Goal: Contribute content: Add original content to the website for others to see

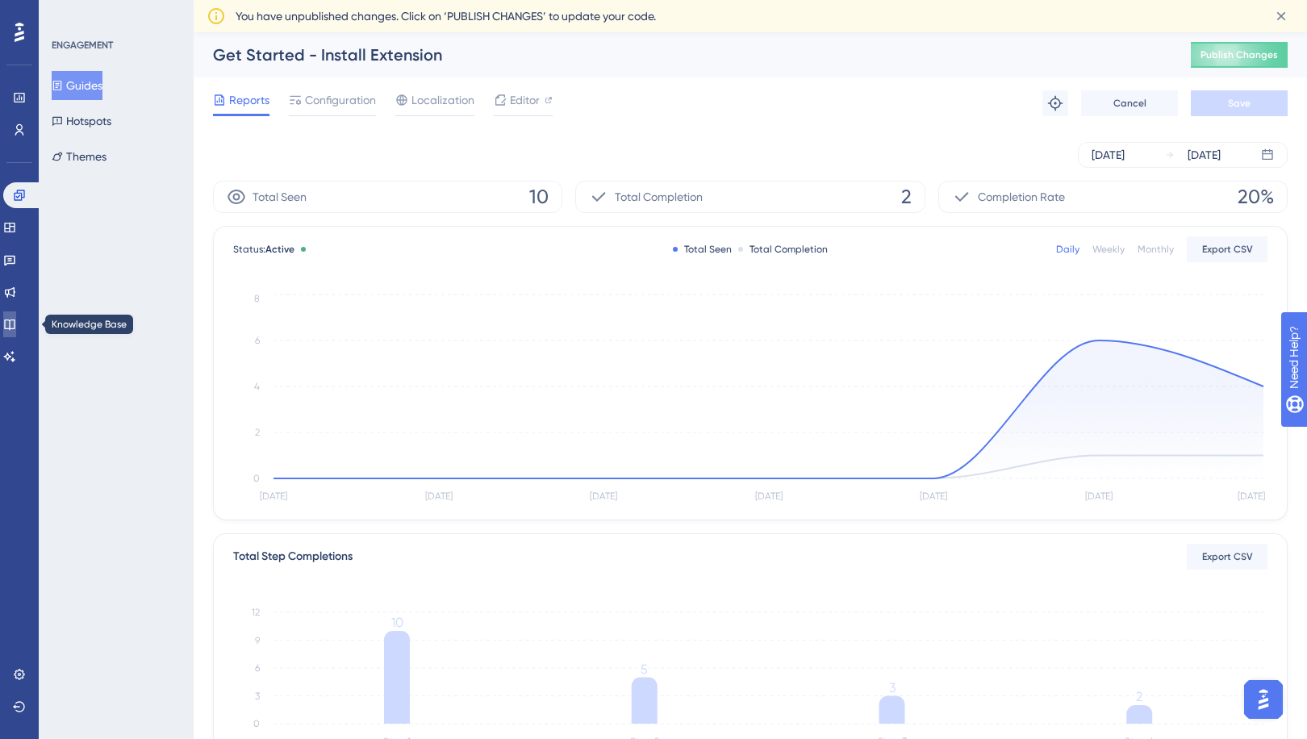
click at [16, 315] on link at bounding box center [9, 325] width 13 height 26
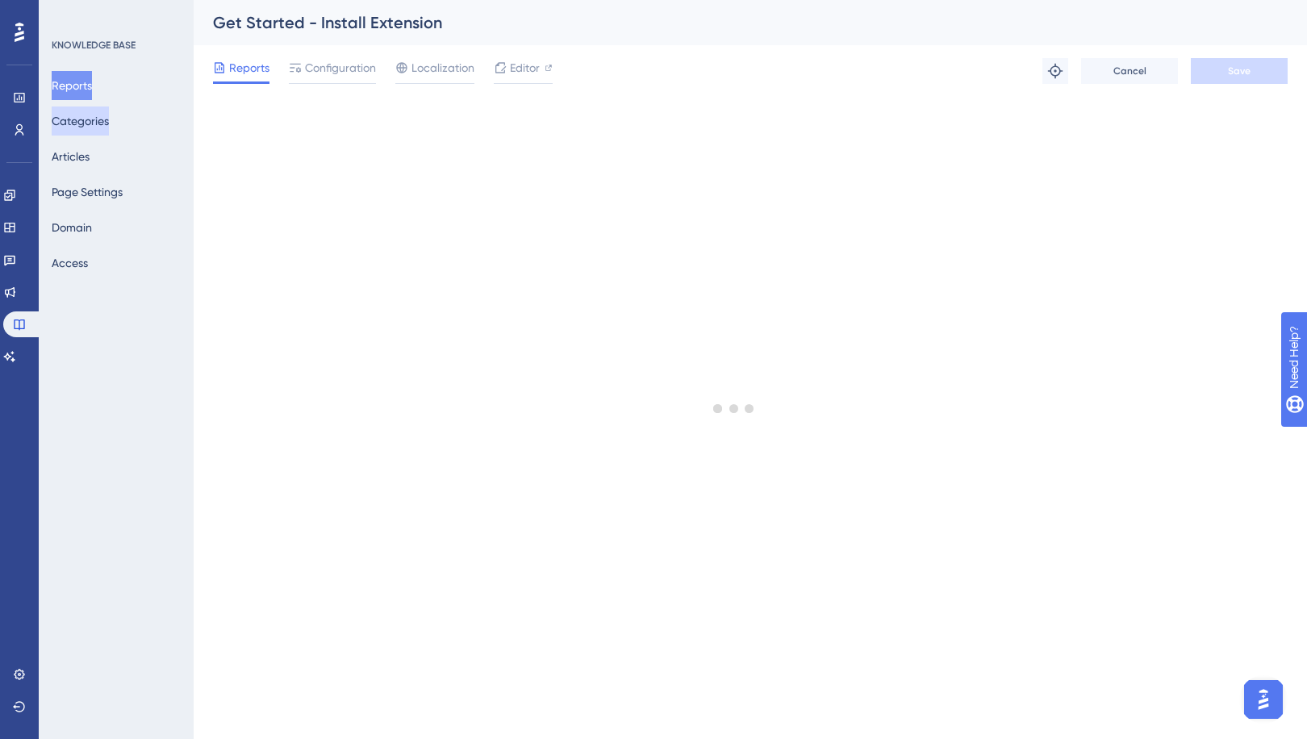
click at [102, 130] on button "Categories" at bounding box center [80, 121] width 57 height 29
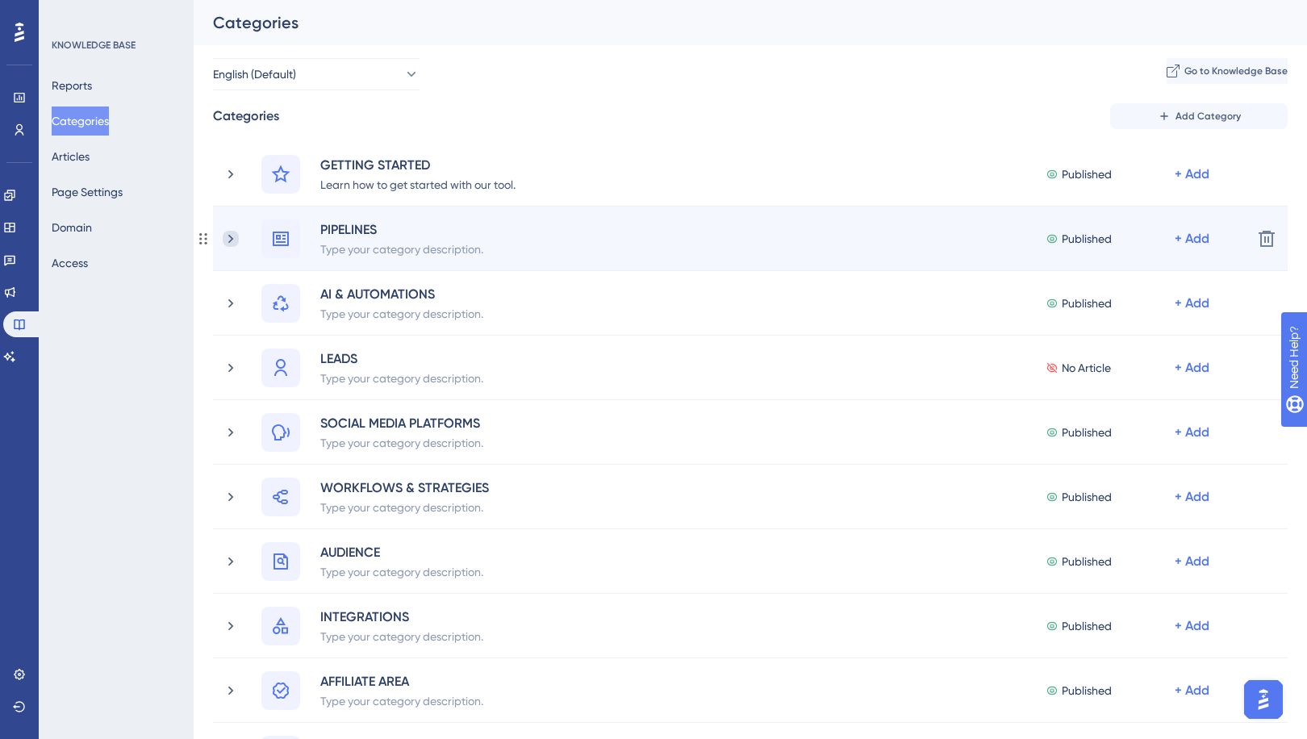
click at [227, 241] on icon at bounding box center [231, 239] width 16 height 16
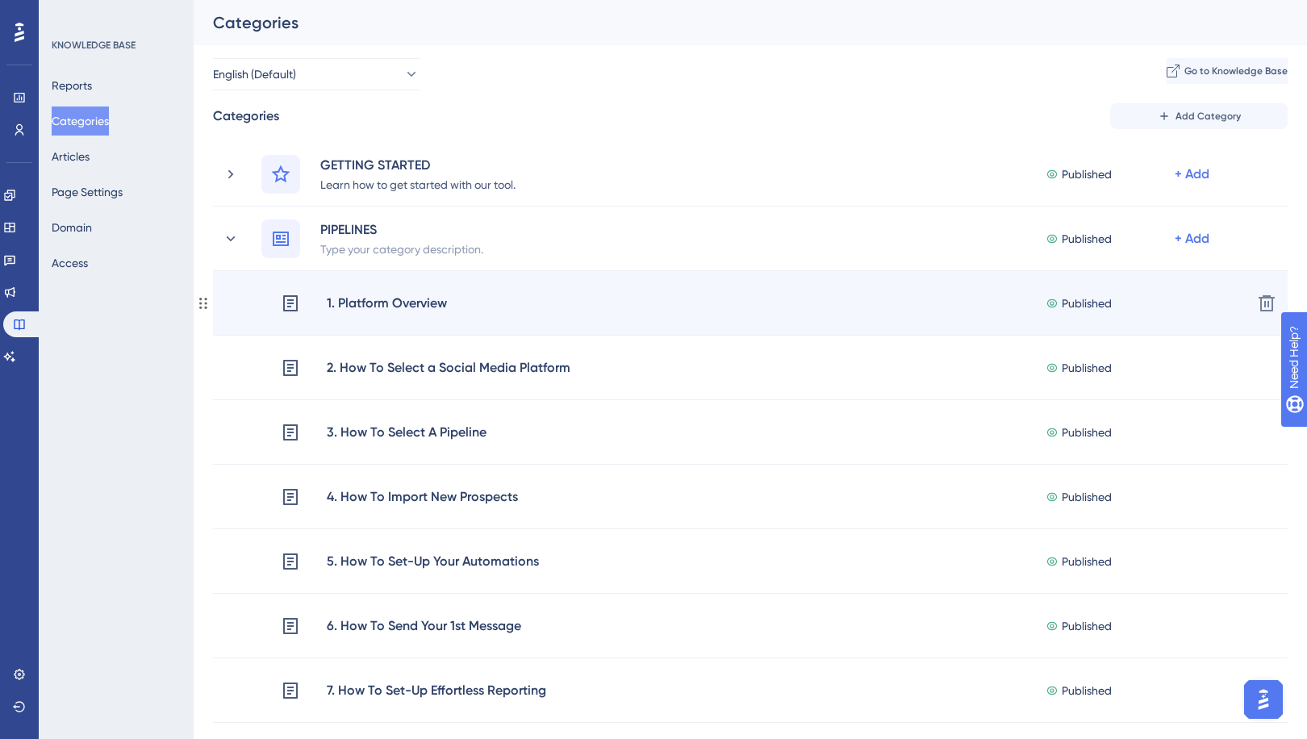
click at [382, 307] on div "1. Platform Overview" at bounding box center [387, 303] width 122 height 21
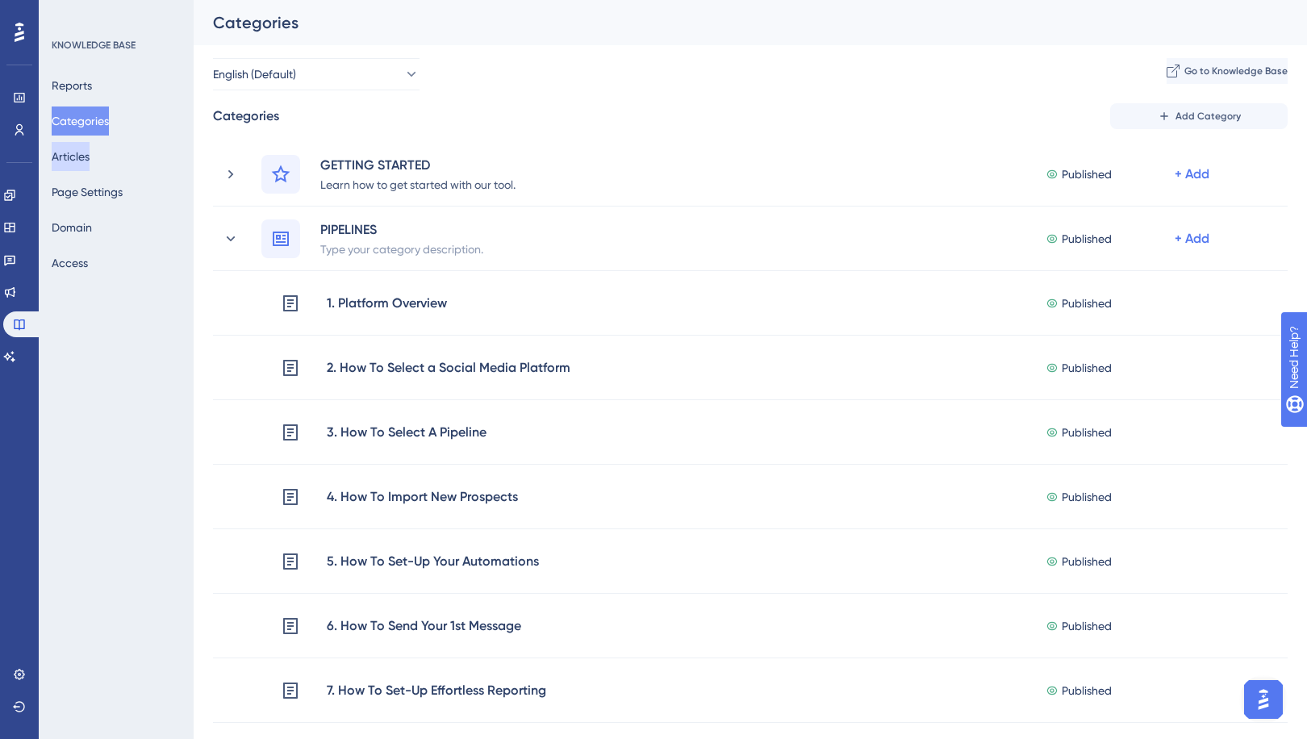
click at [86, 158] on button "Articles" at bounding box center [71, 156] width 38 height 29
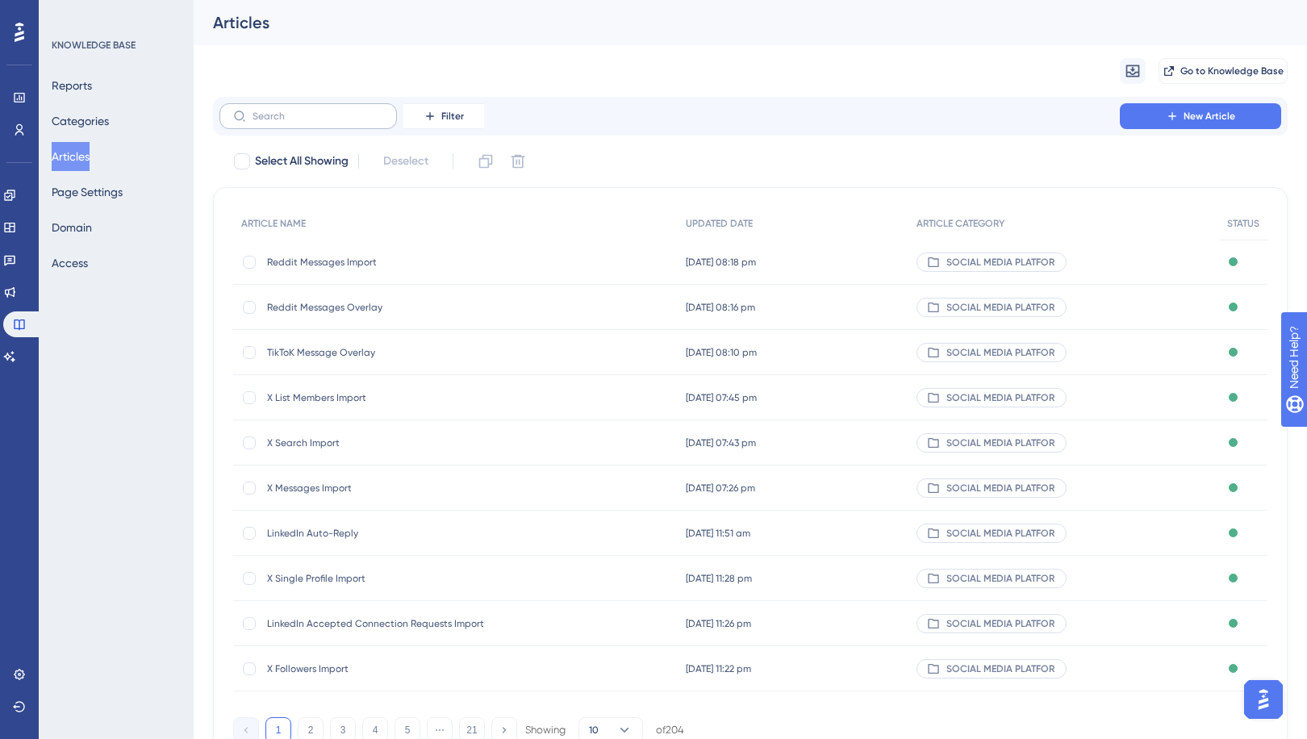
click at [274, 126] on label at bounding box center [309, 116] width 178 height 26
click at [274, 122] on input "text" at bounding box center [318, 116] width 131 height 11
paste input "1. Platform Overview"
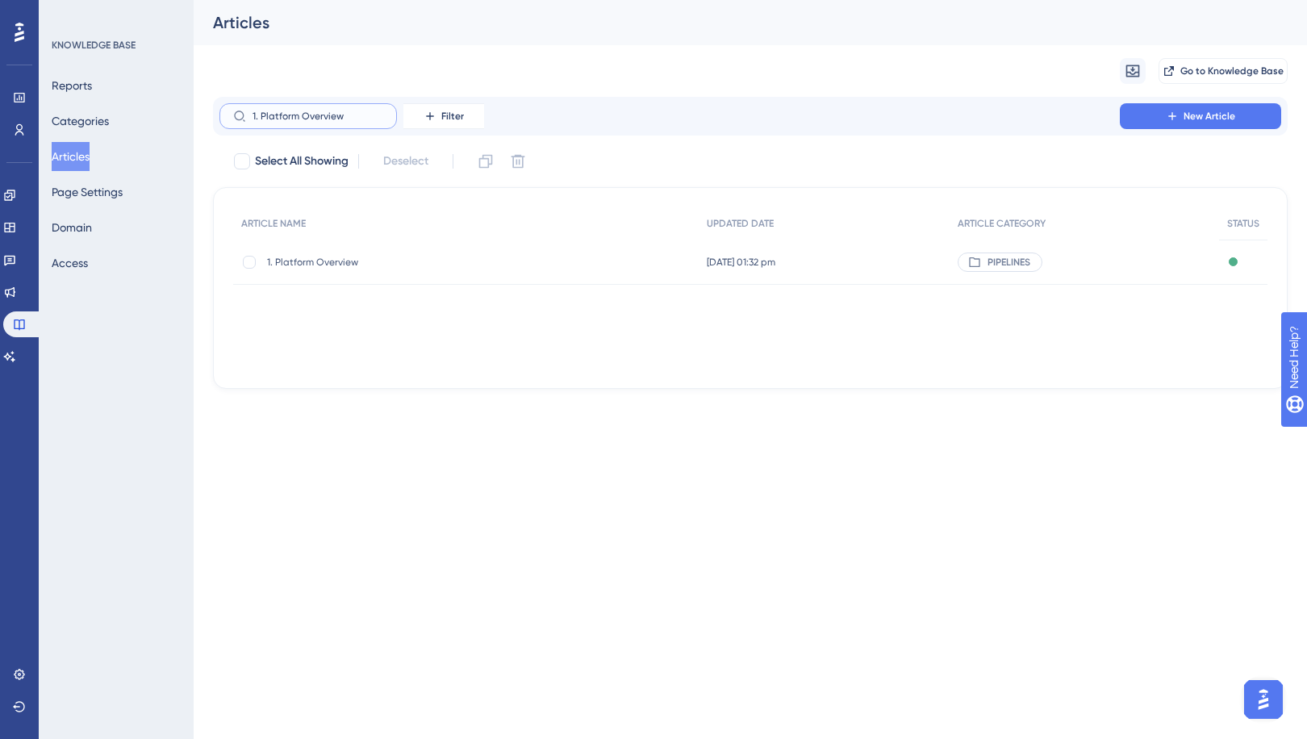
type input "1. Platform Overview"
click at [348, 261] on span "1. Platform Overview" at bounding box center [396, 262] width 258 height 13
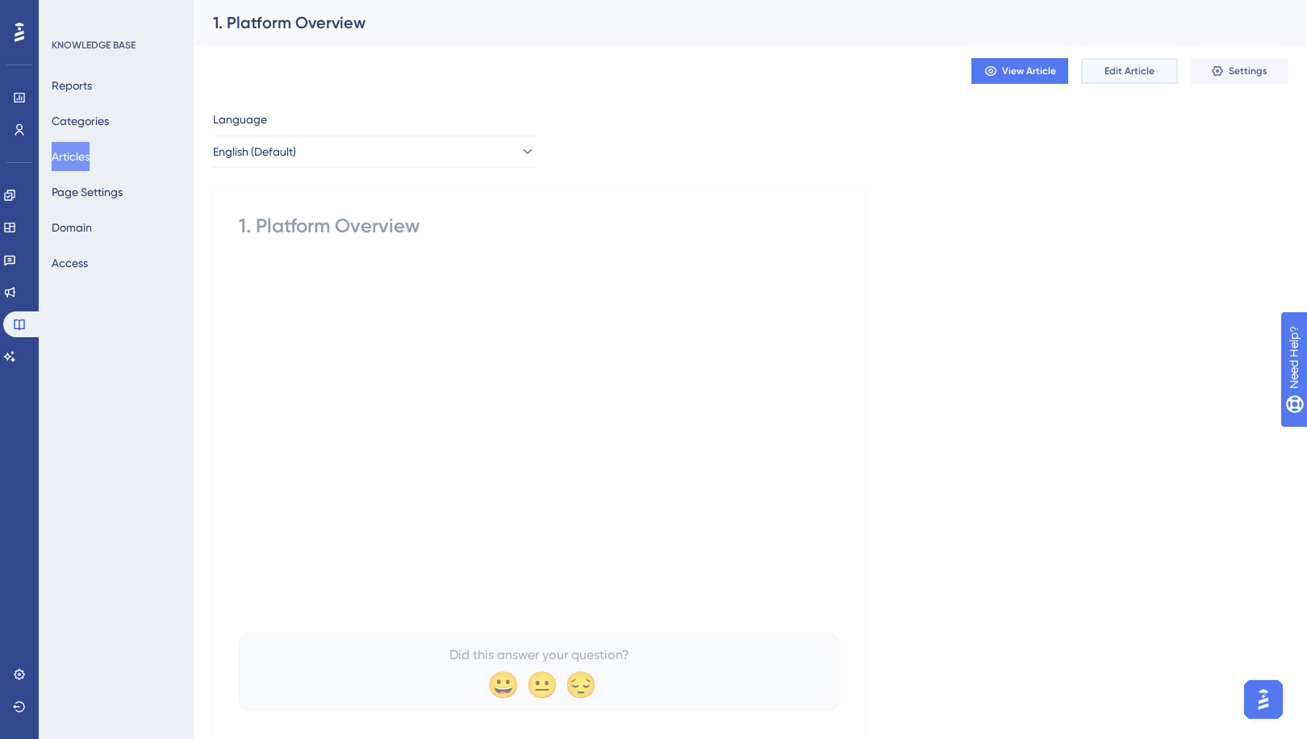
click at [1130, 74] on span "Edit Article" at bounding box center [1130, 71] width 50 height 13
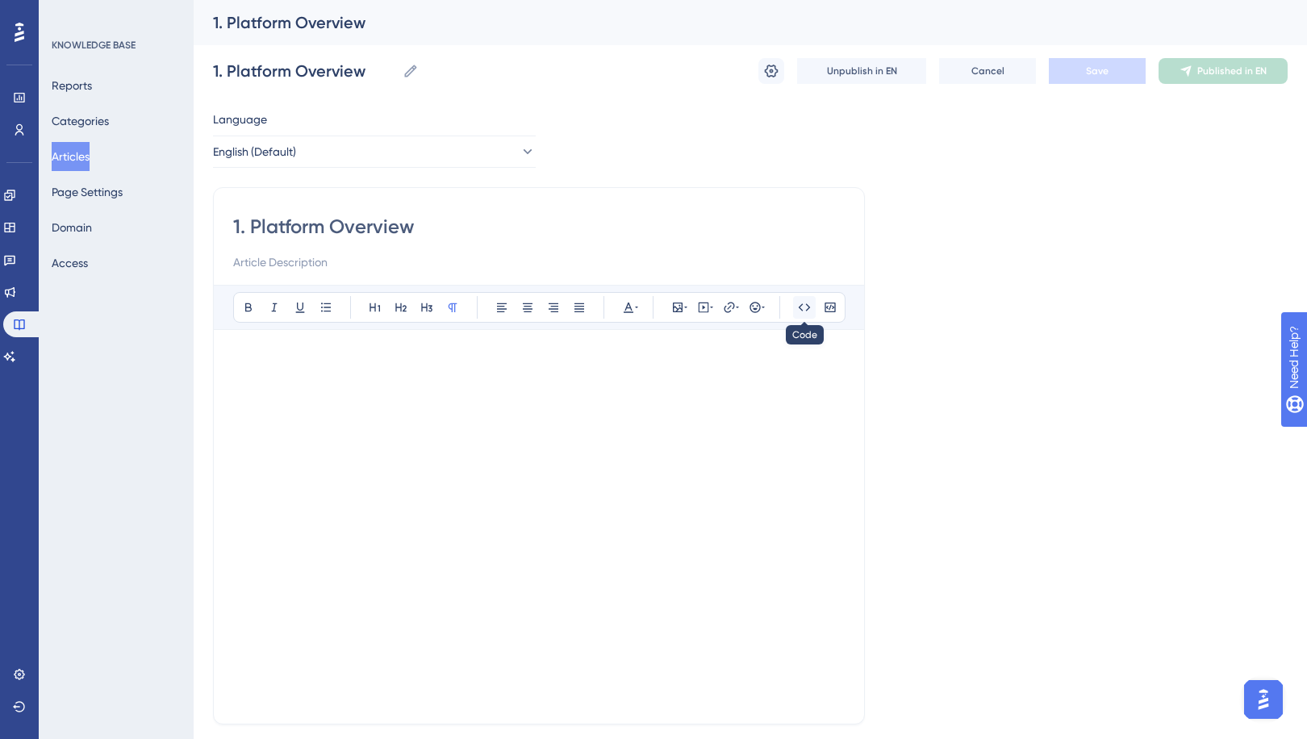
click at [799, 309] on icon at bounding box center [804, 307] width 13 height 13
click at [833, 309] on icon at bounding box center [830, 307] width 13 height 13
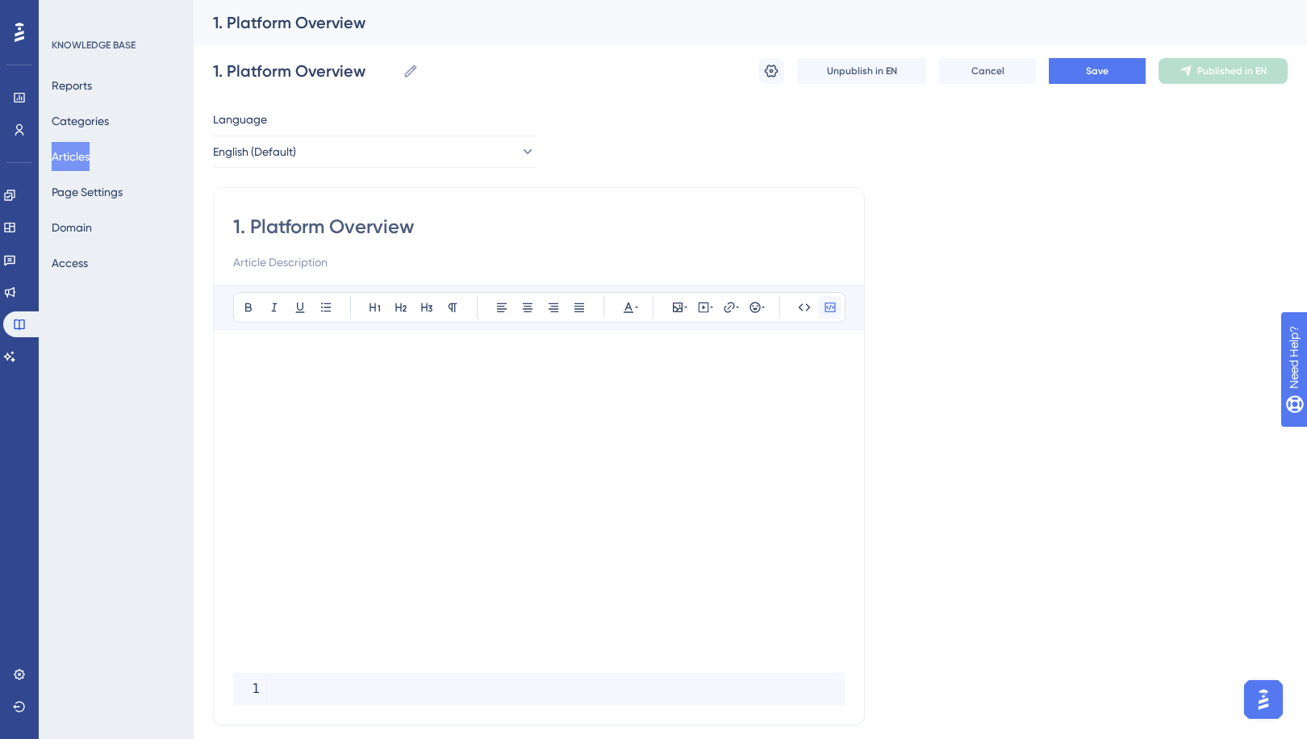
click at [833, 309] on icon at bounding box center [830, 307] width 13 height 13
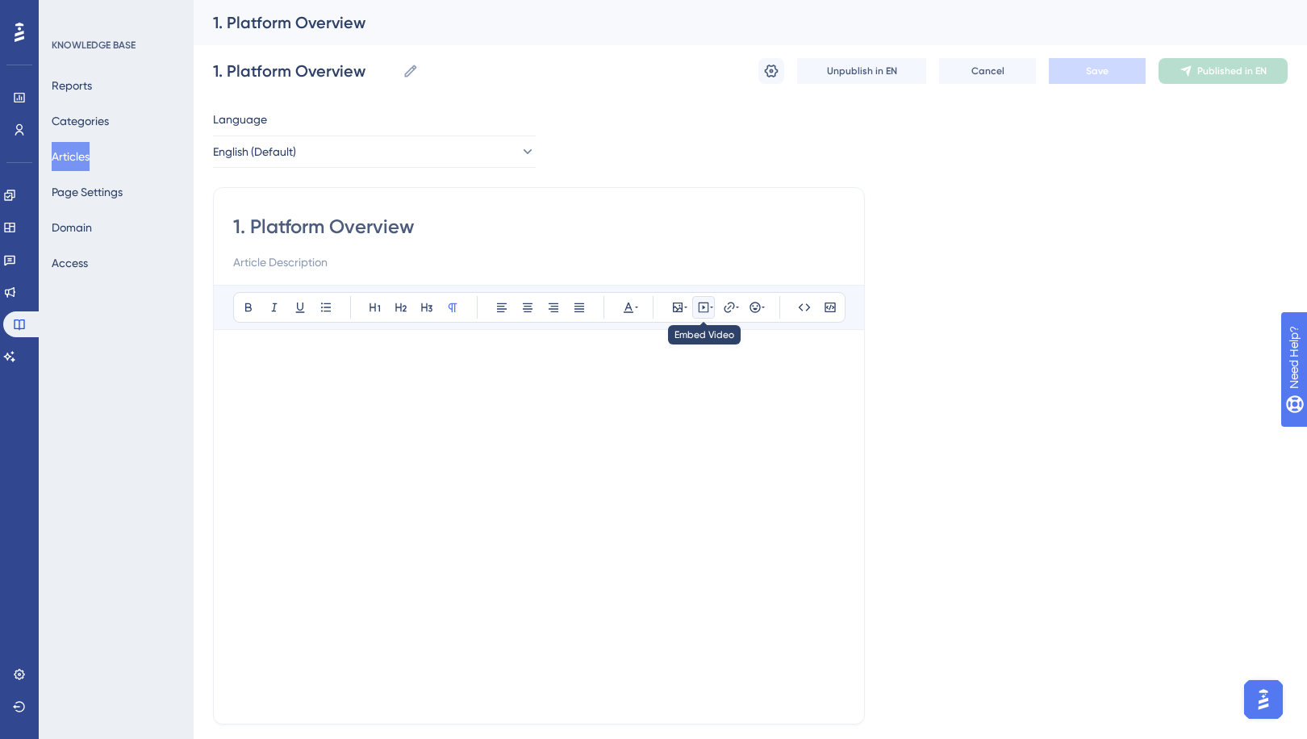
click at [705, 308] on icon at bounding box center [703, 307] width 13 height 13
drag, startPoint x: 228, startPoint y: 616, endPoint x: 1097, endPoint y: 558, distance: 870.3
click at [1109, 598] on div "Language English (Default) 1. Platform Overview Bold Italic Underline Bullet Po…" at bounding box center [750, 466] width 1075 height 712
click at [292, 355] on p at bounding box center [539, 358] width 612 height 19
click at [683, 355] on p at bounding box center [539, 358] width 612 height 19
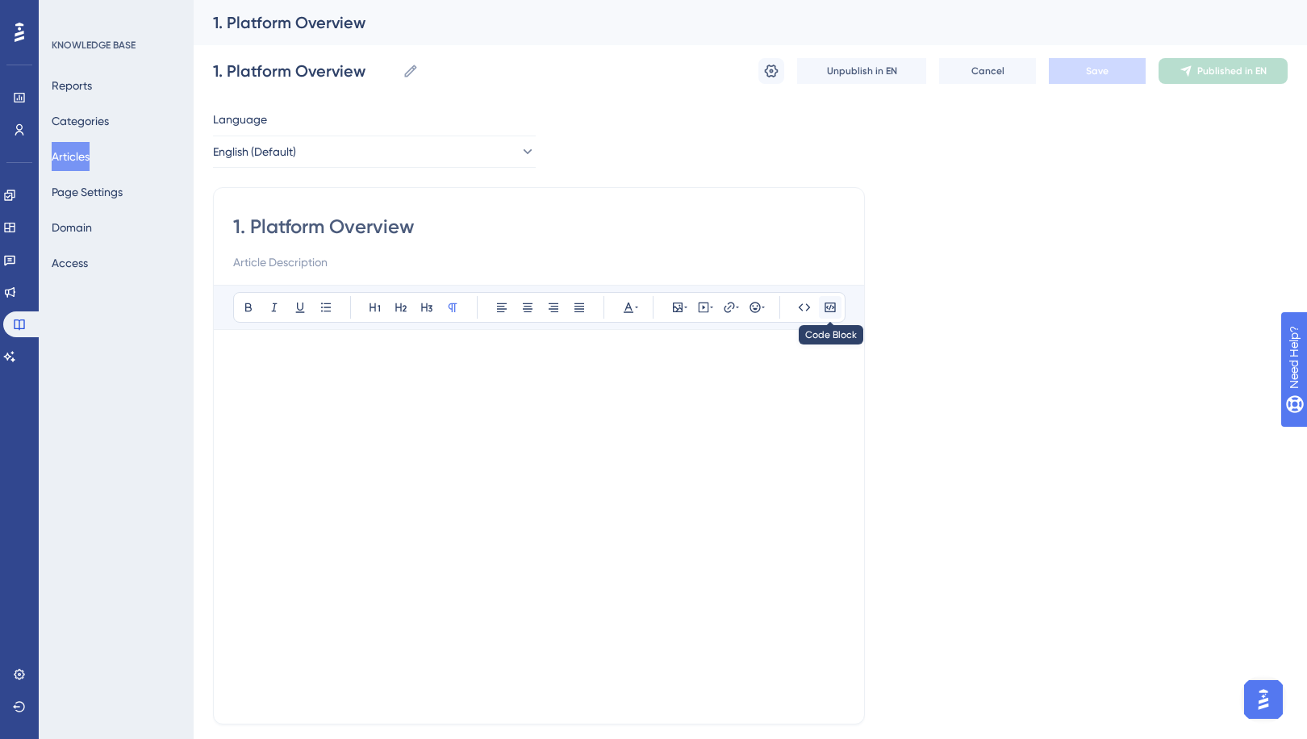
click at [823, 308] on button at bounding box center [830, 307] width 23 height 23
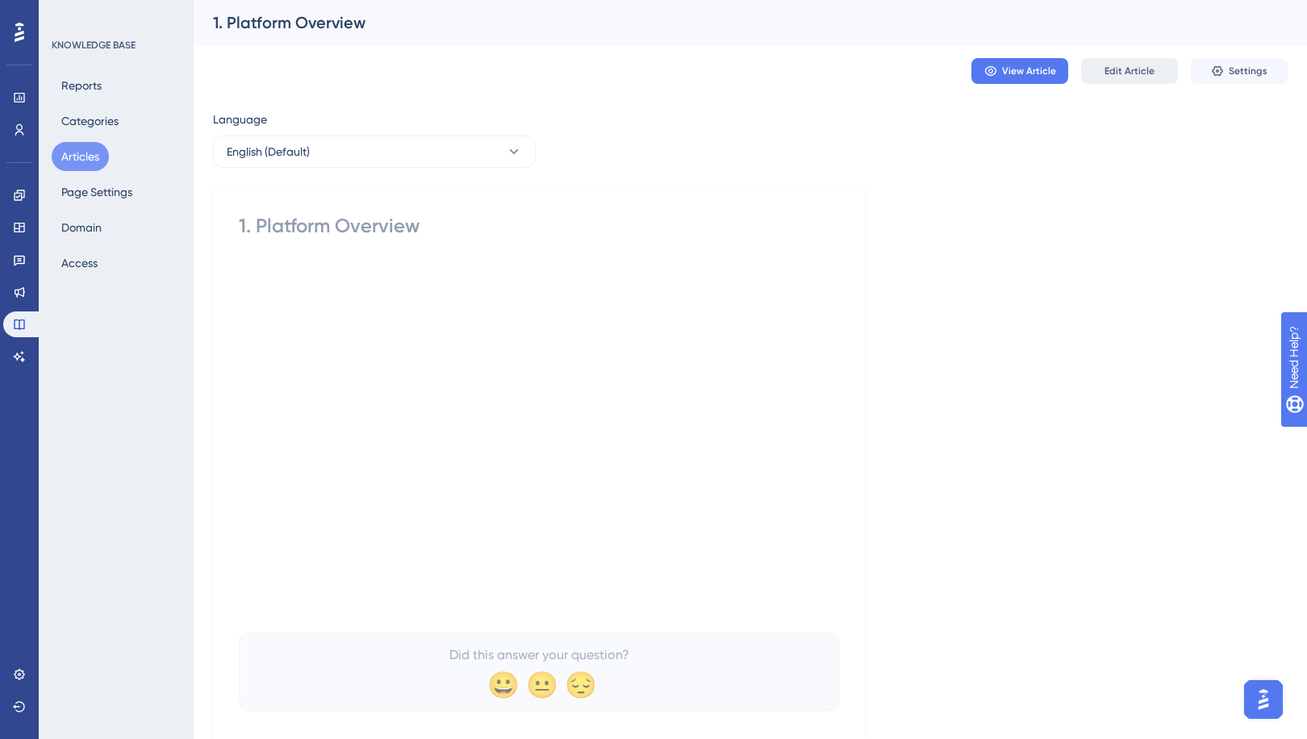
click at [1144, 76] on span "Edit Article" at bounding box center [1130, 71] width 50 height 13
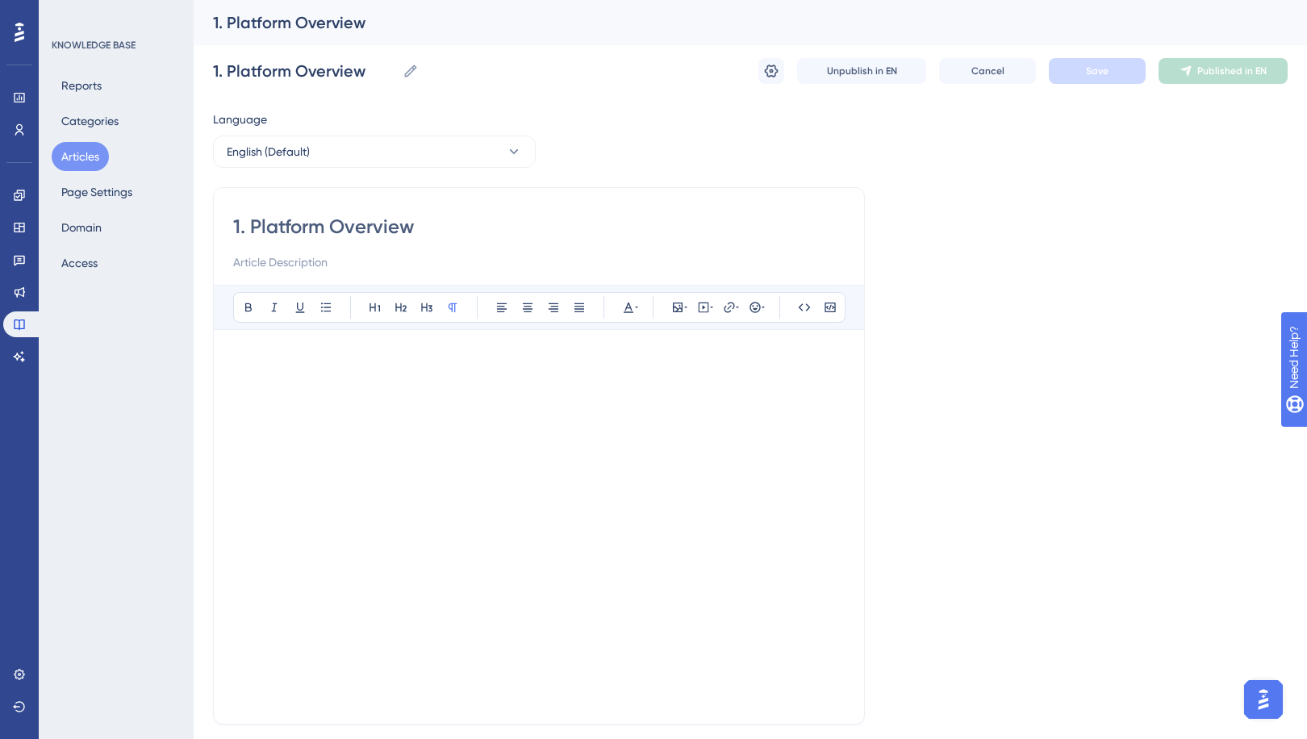
click at [464, 345] on div "Bold Italic Underline Bullet Point Heading 1 Heading 2 Heading 3 Normal Align L…" at bounding box center [539, 495] width 612 height 420
click at [713, 315] on button at bounding box center [703, 307] width 23 height 23
click at [73, 155] on button "Articles" at bounding box center [80, 156] width 57 height 29
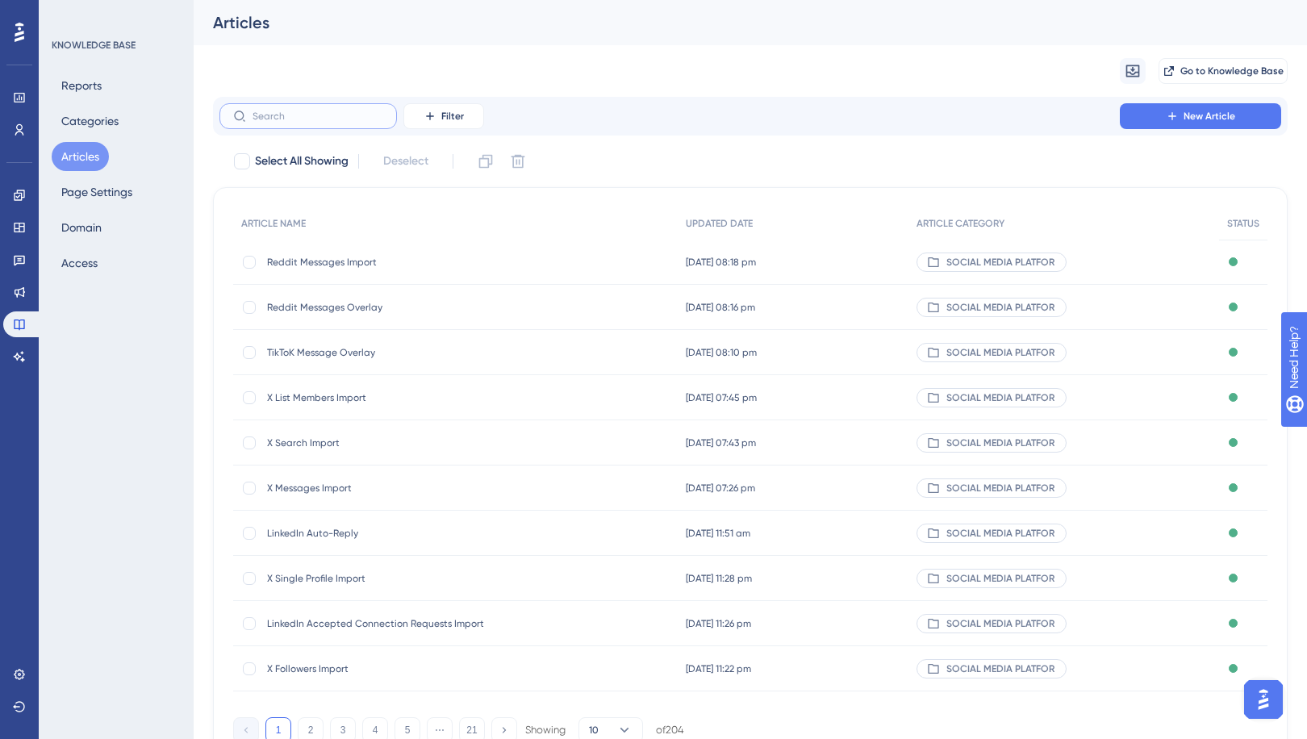
click at [308, 112] on input "text" at bounding box center [318, 116] width 131 height 11
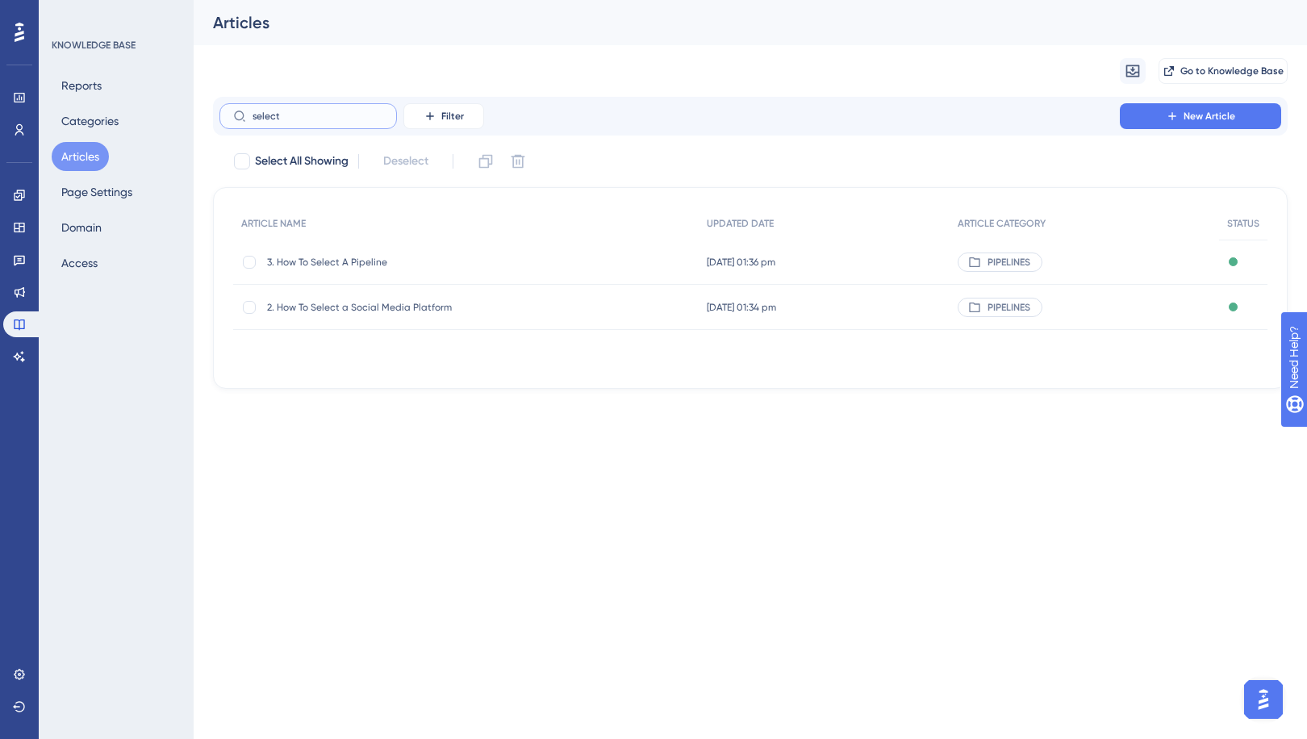
type input "select"
click at [362, 308] on span "2. How To Select a Social Media Platform" at bounding box center [396, 307] width 258 height 13
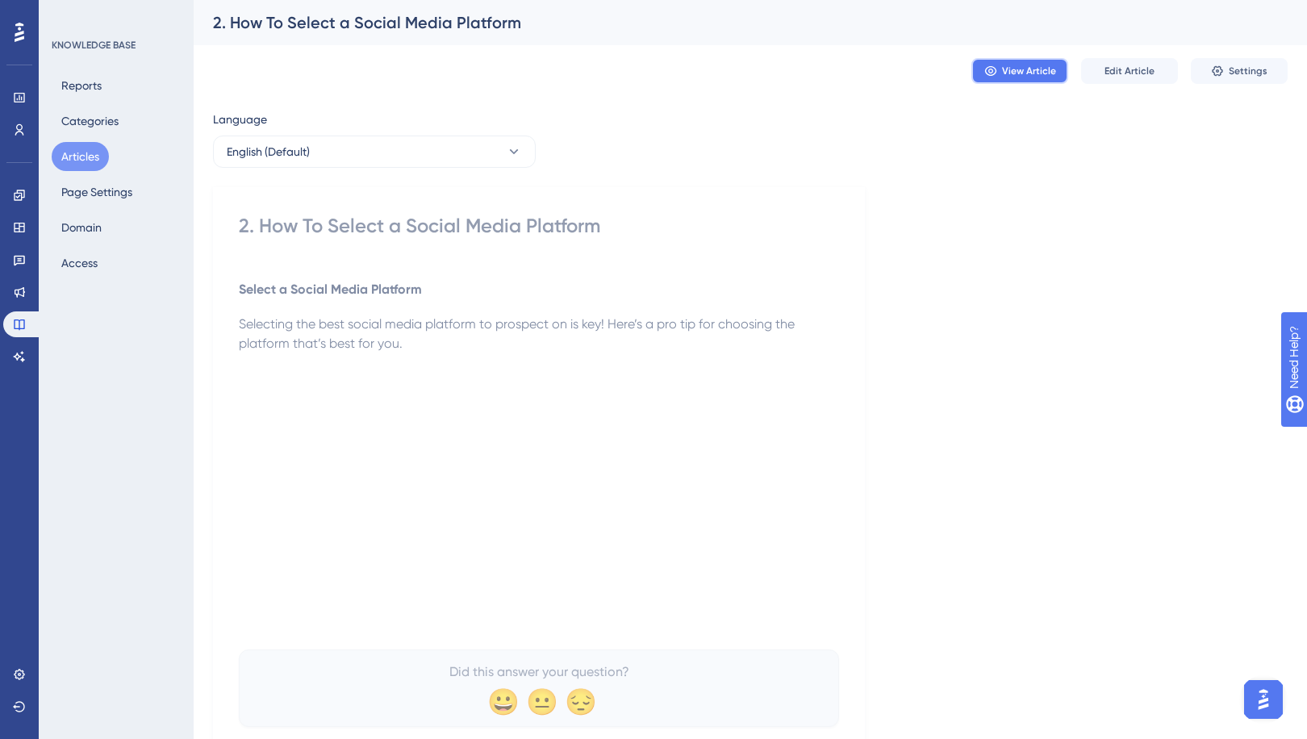
click at [1028, 71] on span "View Article" at bounding box center [1029, 71] width 54 height 13
click at [1150, 71] on span "Edit Article" at bounding box center [1130, 71] width 50 height 13
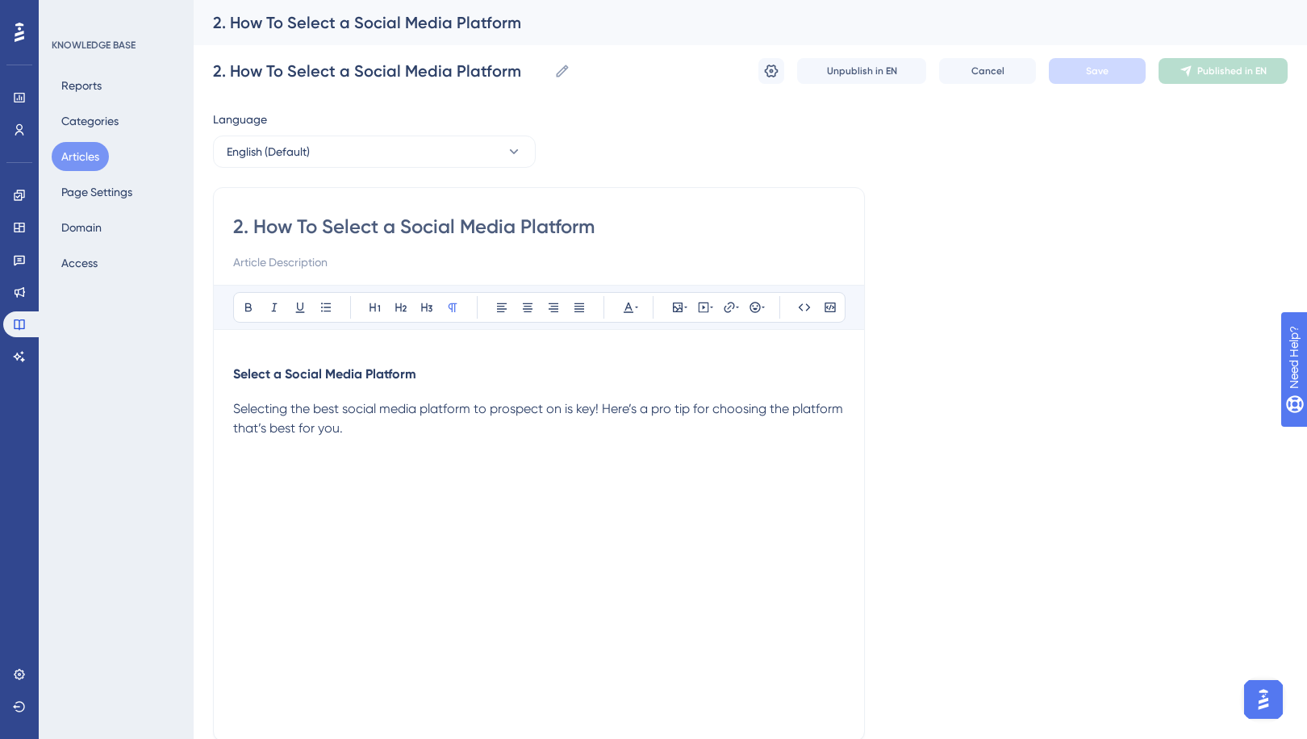
click at [440, 432] on p "Selecting the best social media platform to prospect on is key! Here’s a pro ti…" at bounding box center [539, 418] width 612 height 39
click at [593, 477] on div at bounding box center [539, 546] width 612 height 155
drag, startPoint x: 609, startPoint y: 508, endPoint x: 295, endPoint y: 446, distance: 320.6
click at [289, 452] on div at bounding box center [539, 546] width 612 height 216
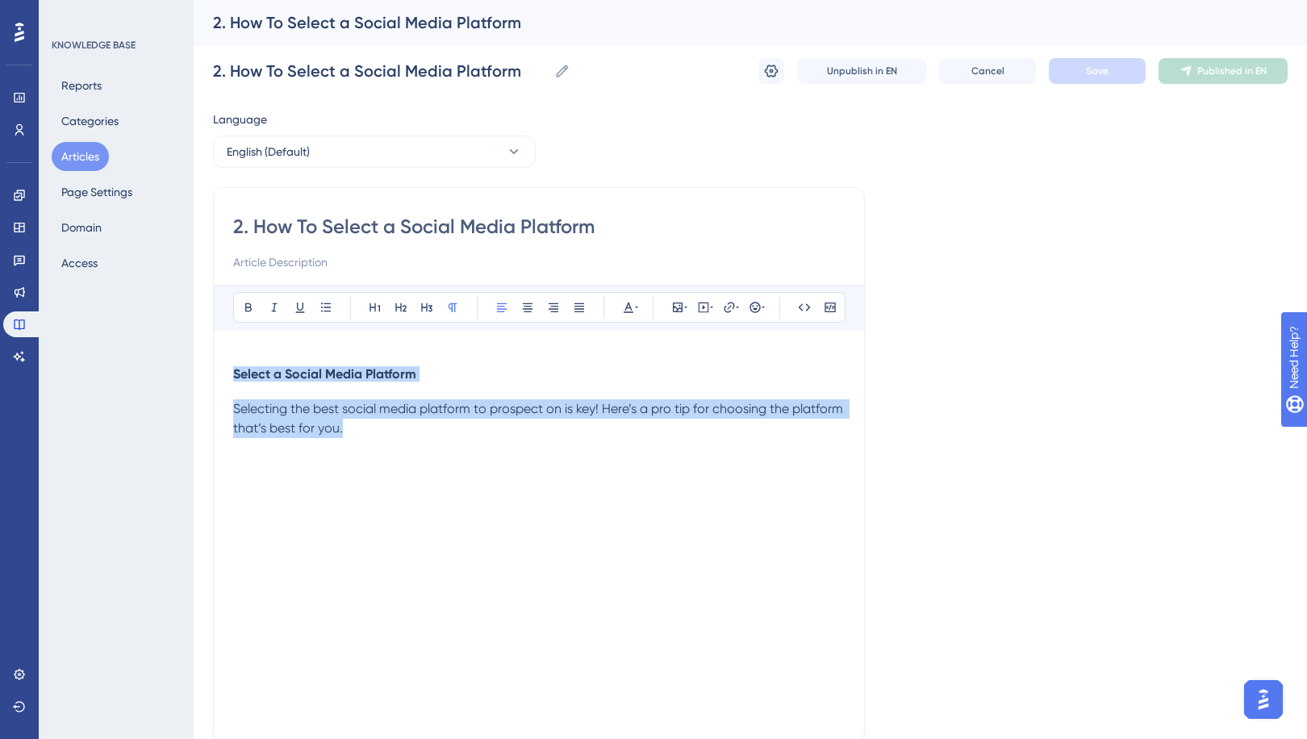
drag, startPoint x: 323, startPoint y: 420, endPoint x: 213, endPoint y: 362, distance: 124.6
click at [213, 362] on div "2. How To Select a Social Media Platform Bold Italic Underline Bullet Point Hea…" at bounding box center [539, 464] width 652 height 554
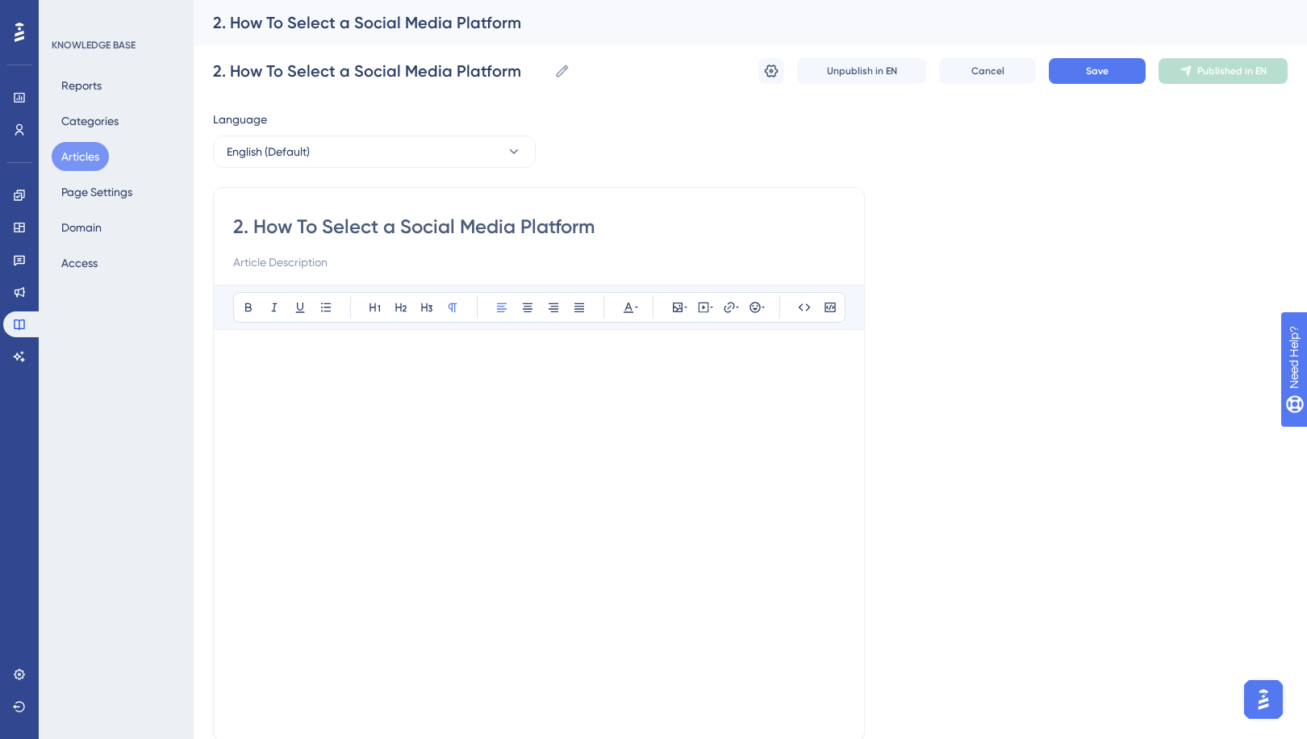
click at [508, 417] on div at bounding box center [539, 507] width 612 height 216
click at [417, 435] on div at bounding box center [539, 507] width 612 height 155
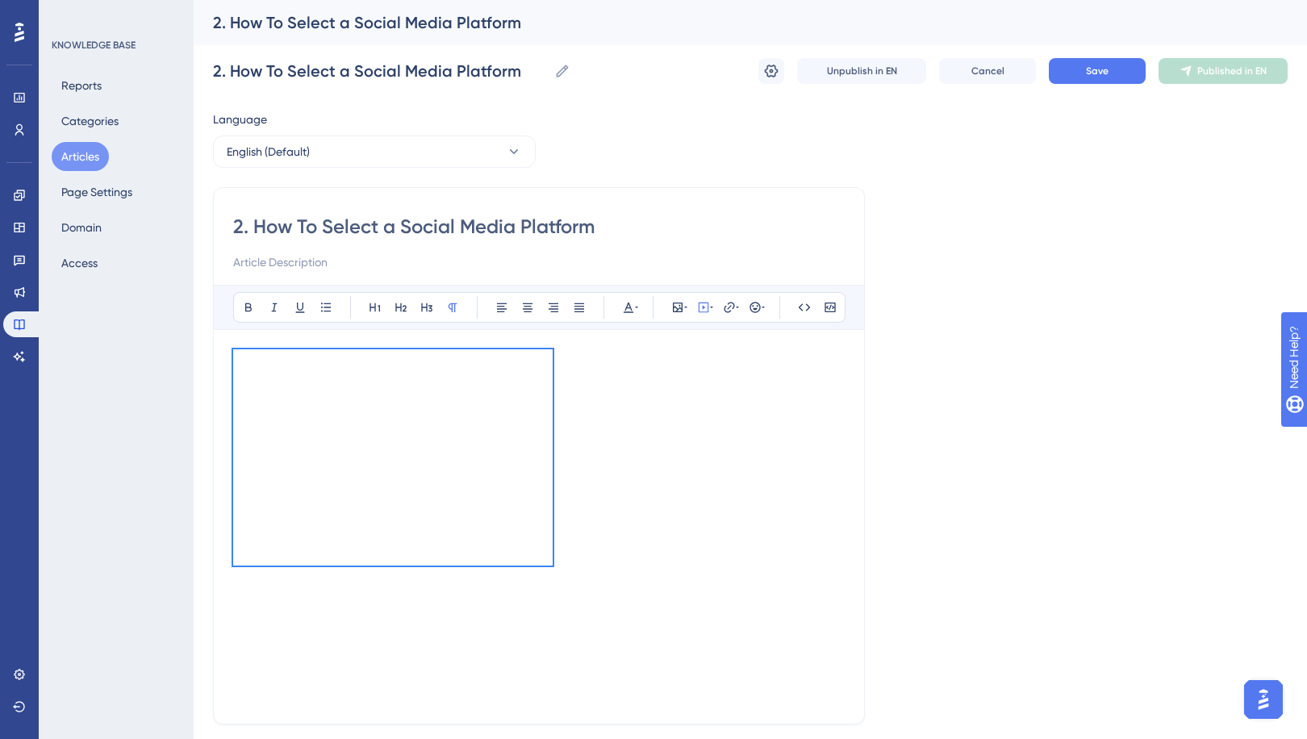
click at [274, 378] on div at bounding box center [393, 457] width 320 height 216
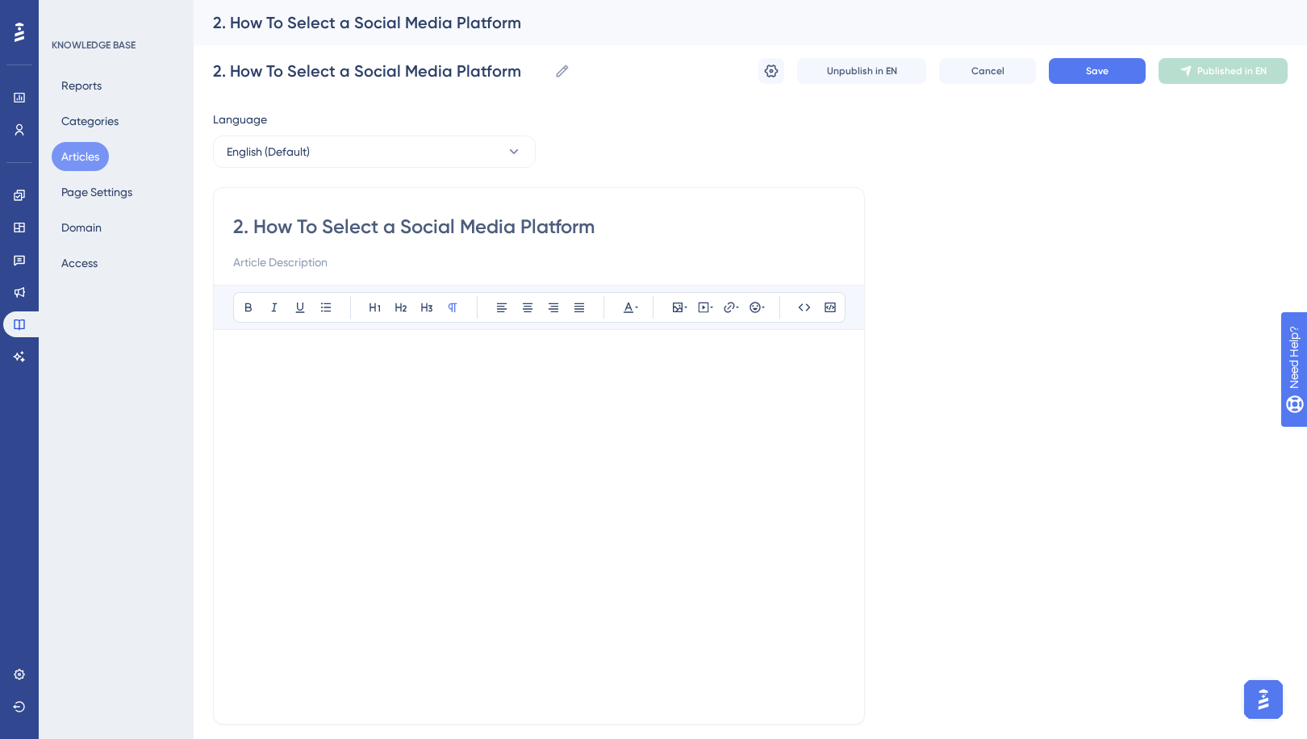
click at [445, 375] on div at bounding box center [539, 457] width 612 height 216
click at [393, 351] on div at bounding box center [539, 457] width 612 height 216
click at [442, 571] on p at bounding box center [539, 575] width 612 height 19
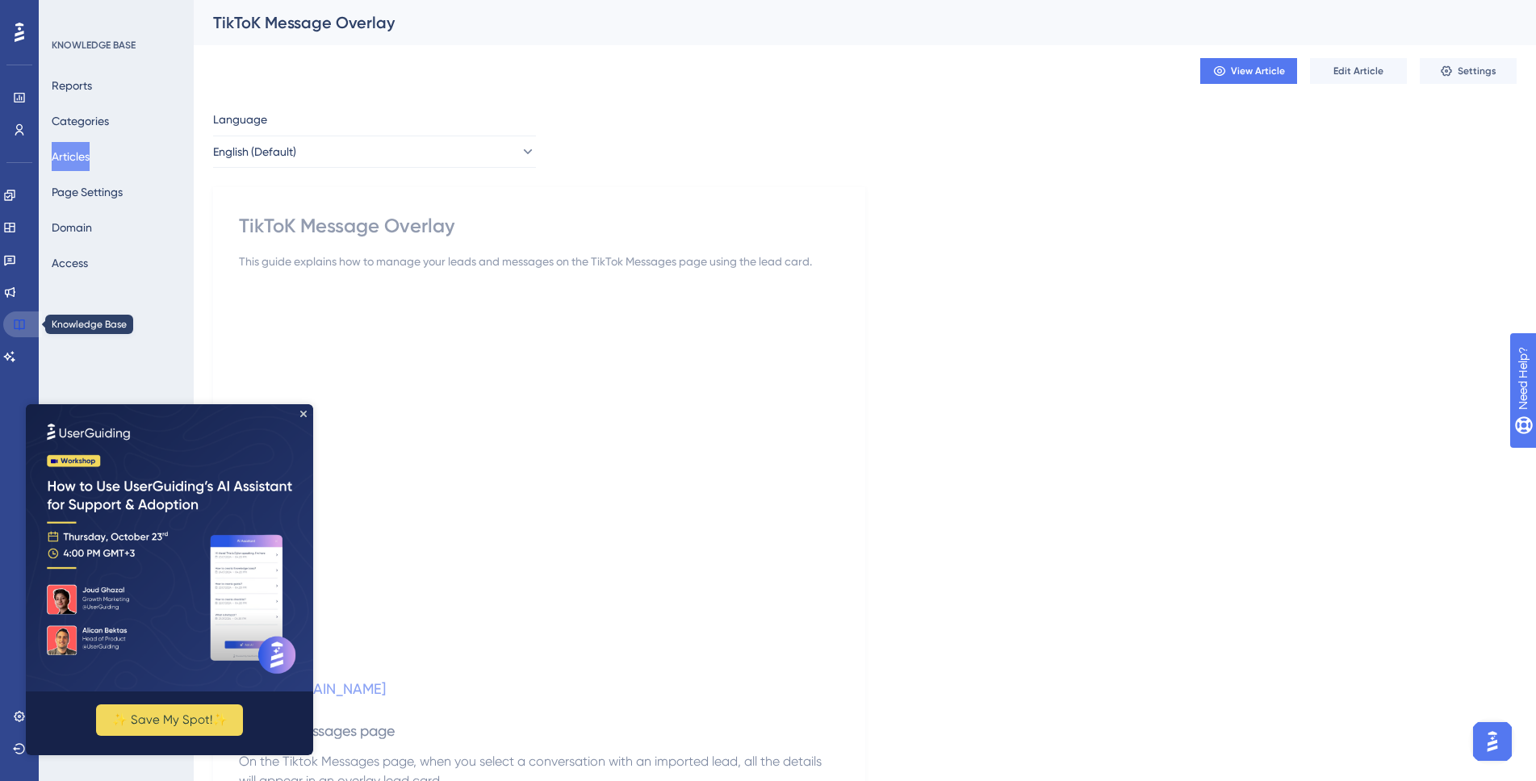
click at [17, 324] on icon at bounding box center [19, 324] width 13 height 13
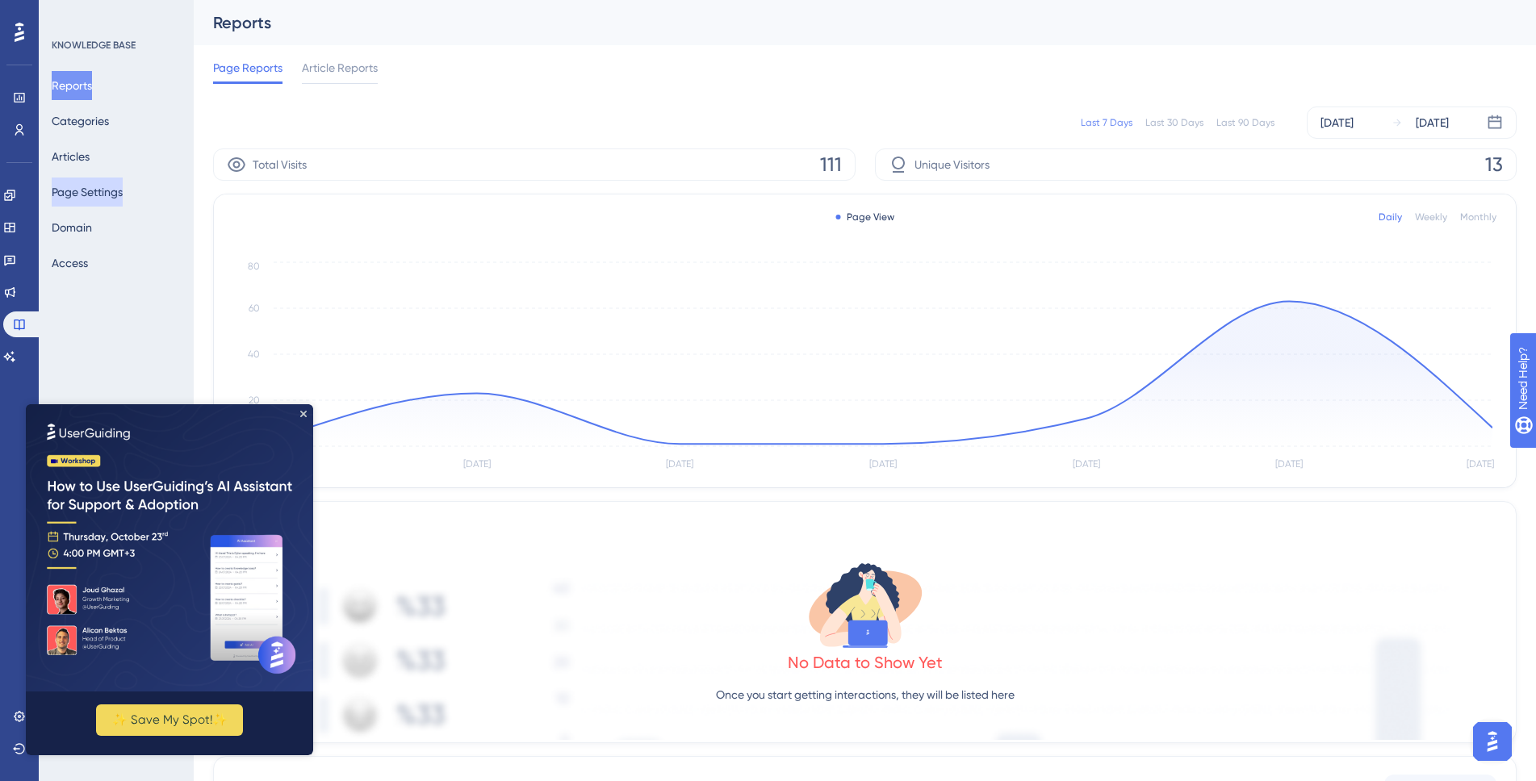
click at [123, 194] on button "Page Settings" at bounding box center [87, 192] width 71 height 29
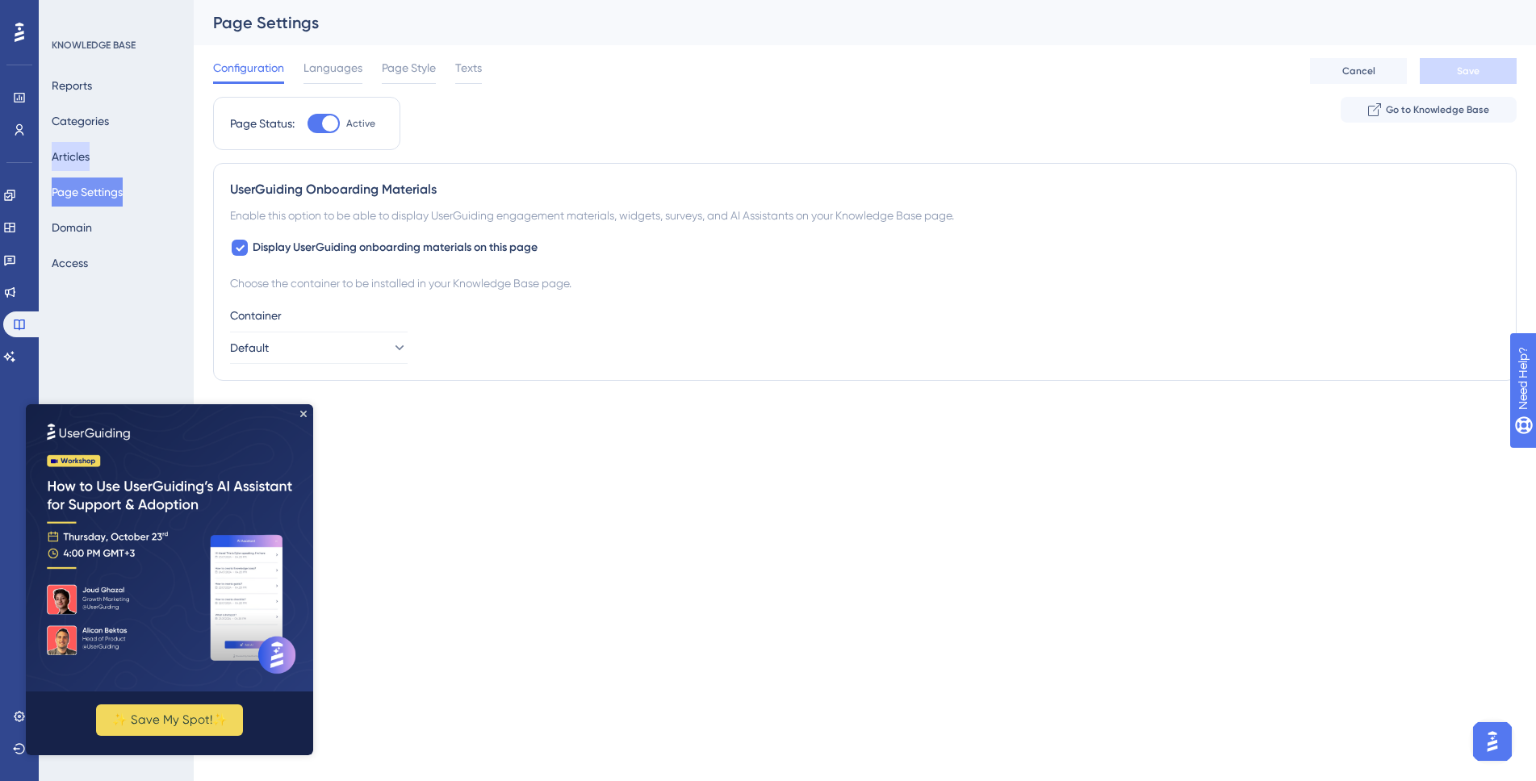
click at [90, 153] on button "Articles" at bounding box center [71, 156] width 38 height 29
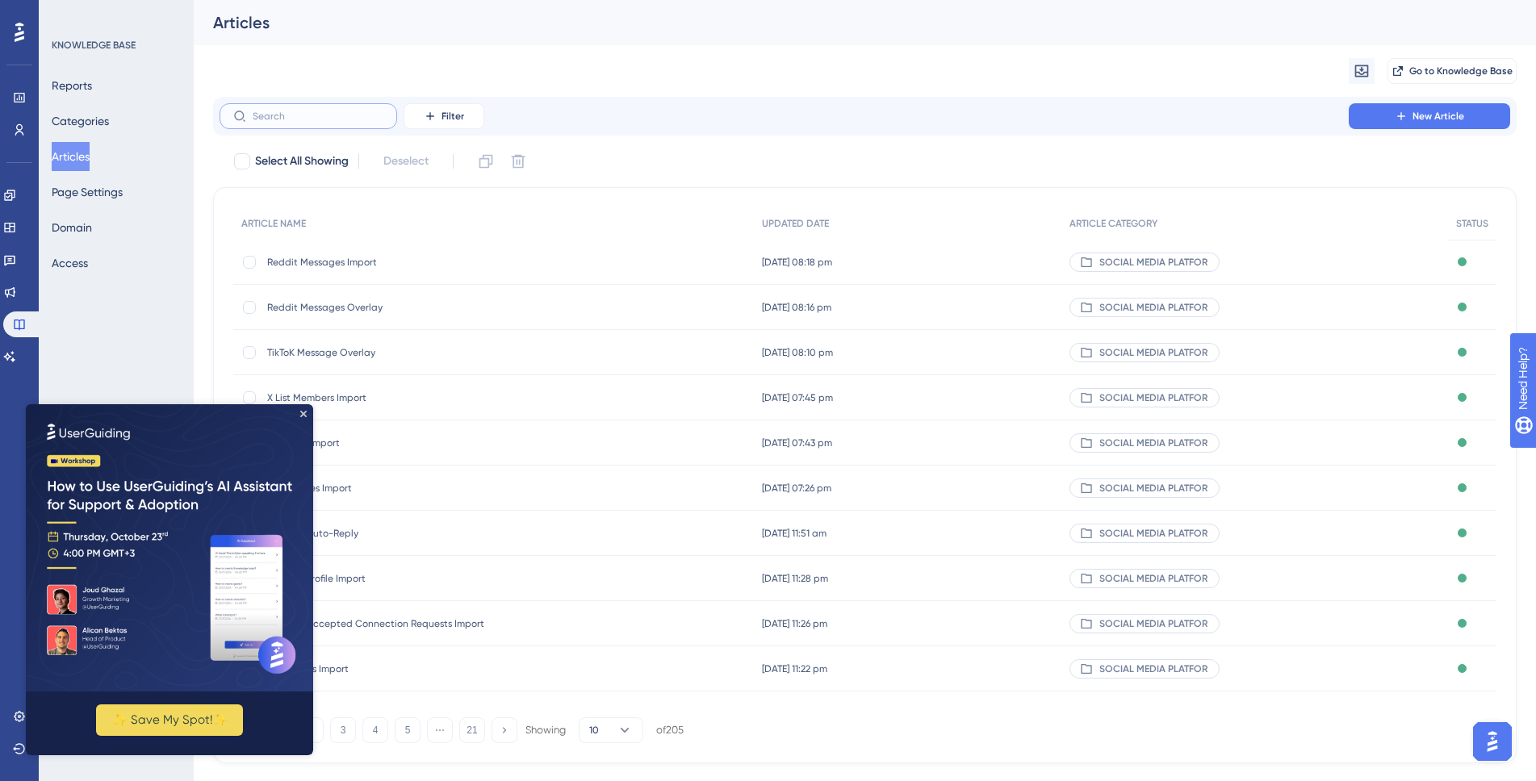
click at [277, 114] on input "text" at bounding box center [318, 116] width 131 height 11
paste input "1. Platform Overview"
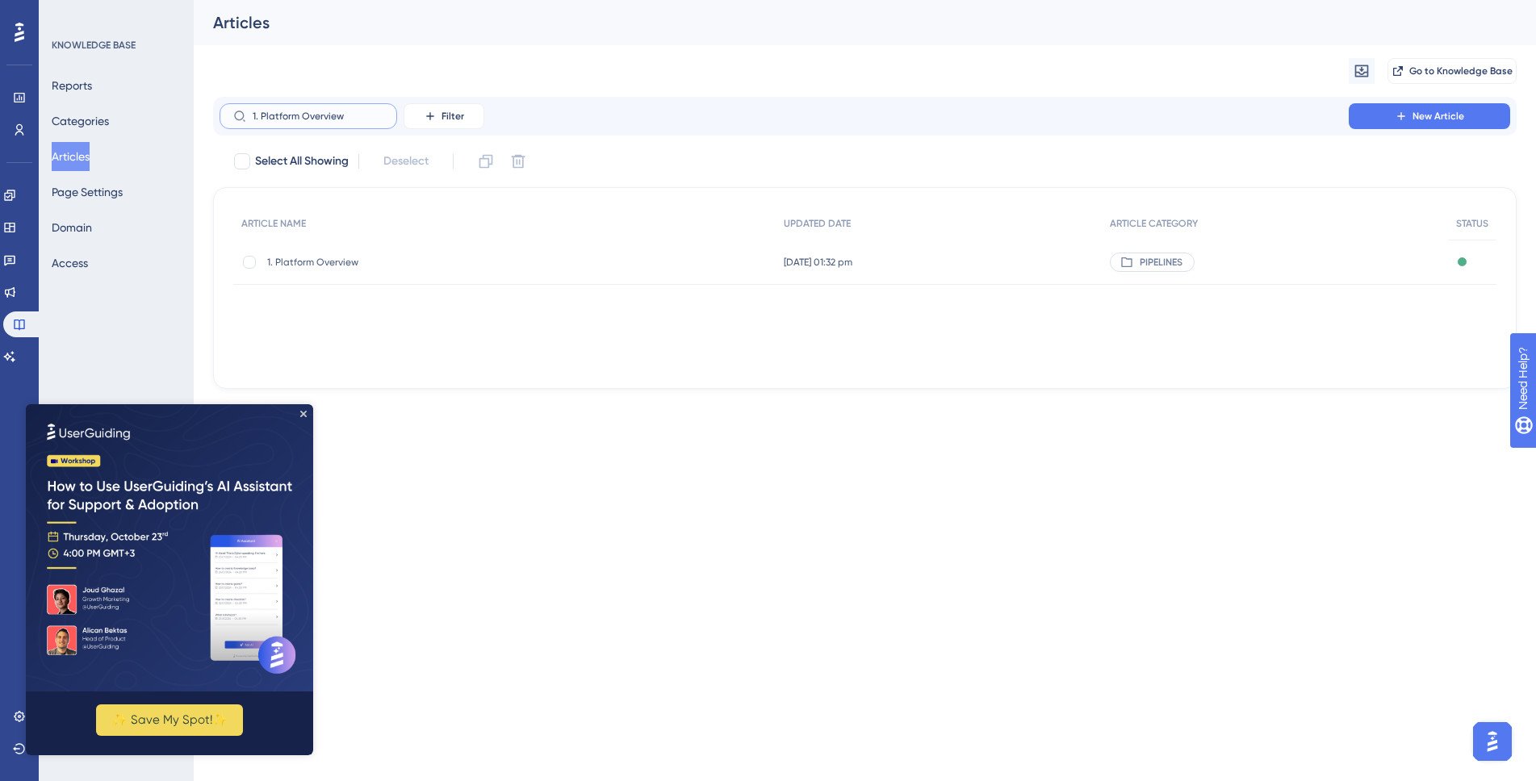
type input "1. Platform Overview"
click at [462, 262] on span "1. Platform Overview" at bounding box center [396, 262] width 258 height 13
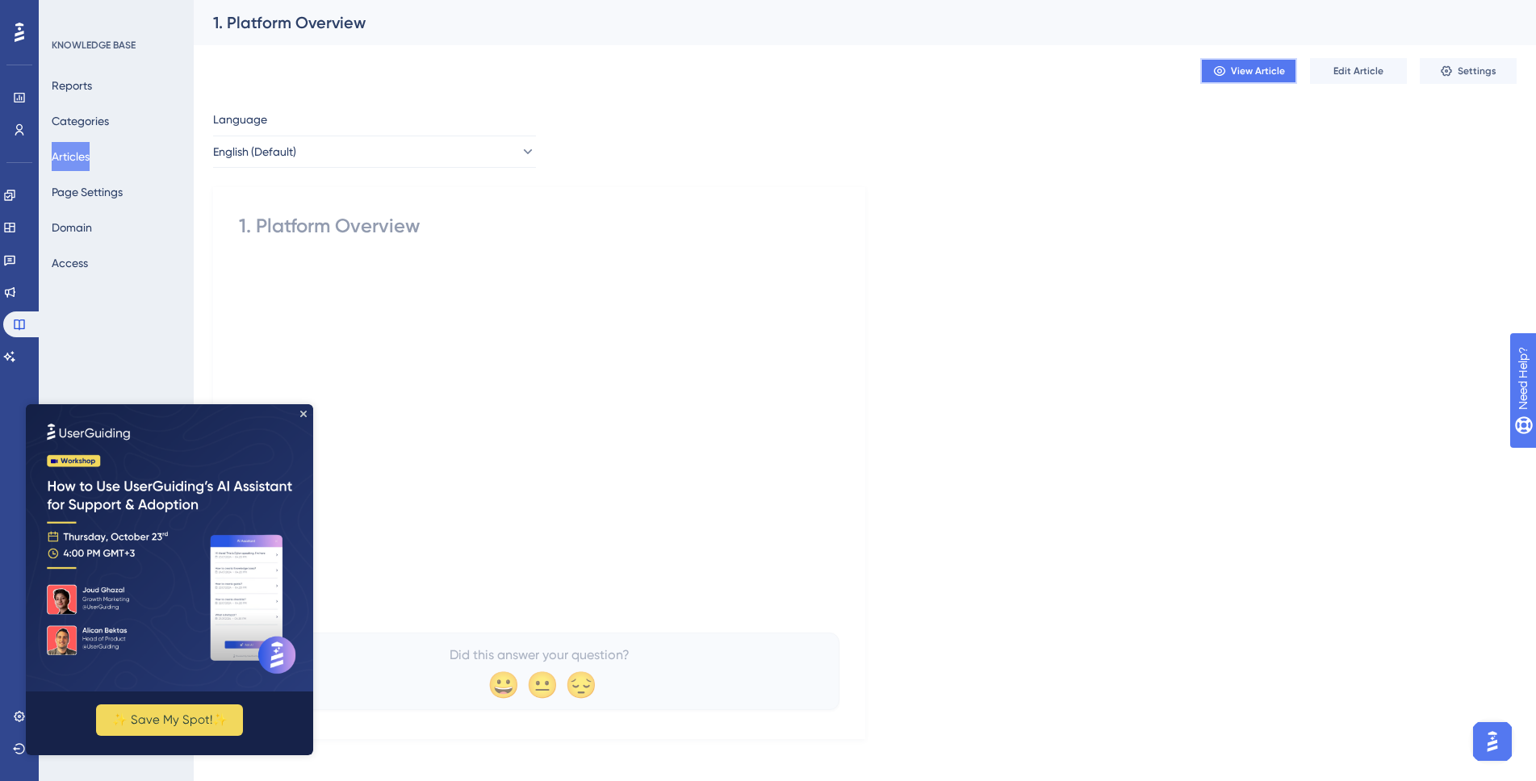
click at [1244, 67] on span "View Article" at bounding box center [1258, 71] width 54 height 13
click at [918, 206] on div "Language English (Default) 1. Platform Overview Did this answer your question? …" at bounding box center [864, 424] width 1303 height 629
drag, startPoint x: 1002, startPoint y: 590, endPoint x: 970, endPoint y: 484, distance: 110.5
click at [1001, 587] on div "Language English (Default) 1. Platform Overview Did this answer your question? …" at bounding box center [864, 424] width 1303 height 629
click at [301, 416] on icon "Close Preview" at bounding box center [303, 414] width 6 height 6
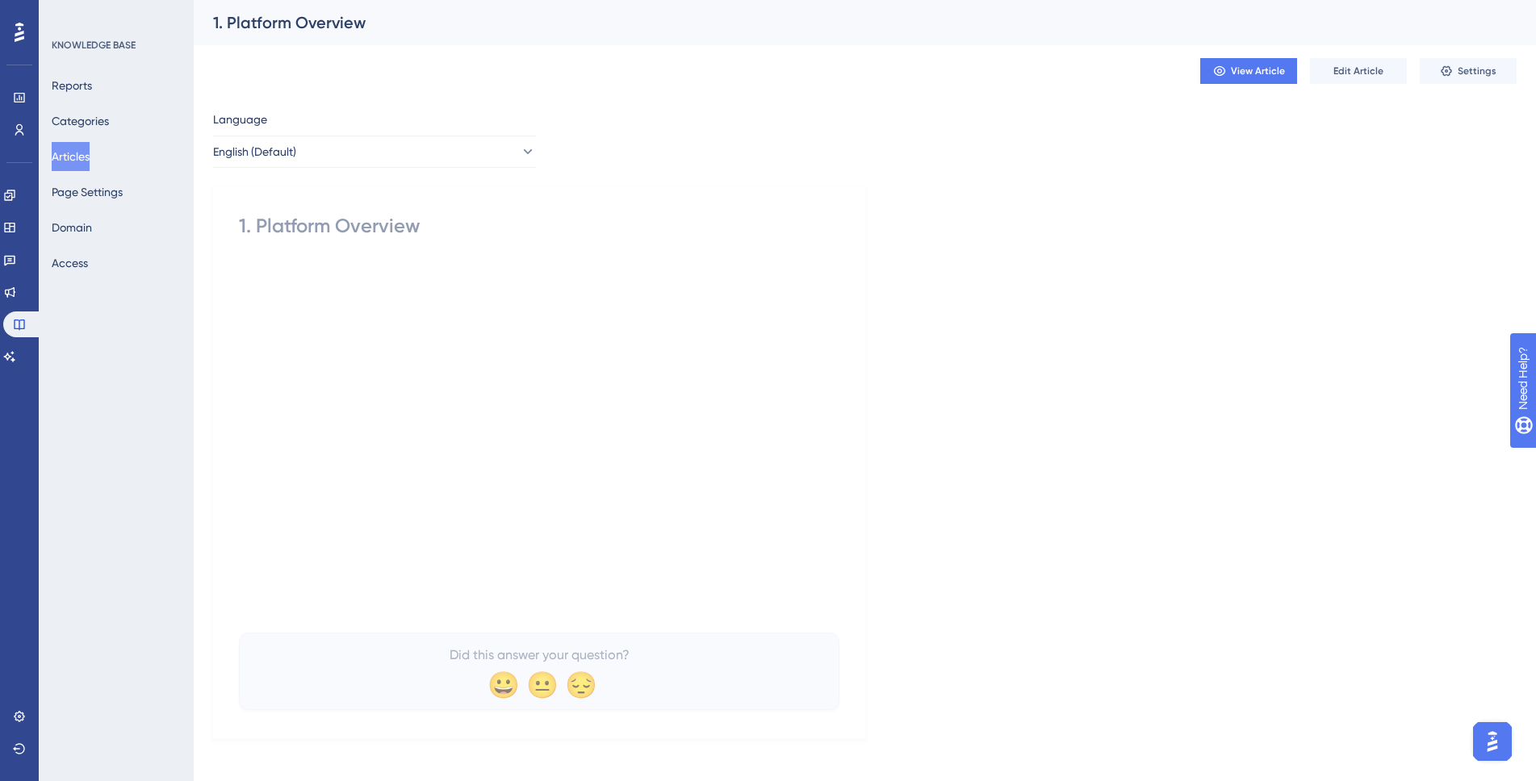
click at [303, 261] on div "1. Platform Overview Did this answer your question? 😀 😐 😔" at bounding box center [539, 461] width 600 height 497
click at [1340, 76] on span "Edit Article" at bounding box center [1358, 71] width 50 height 13
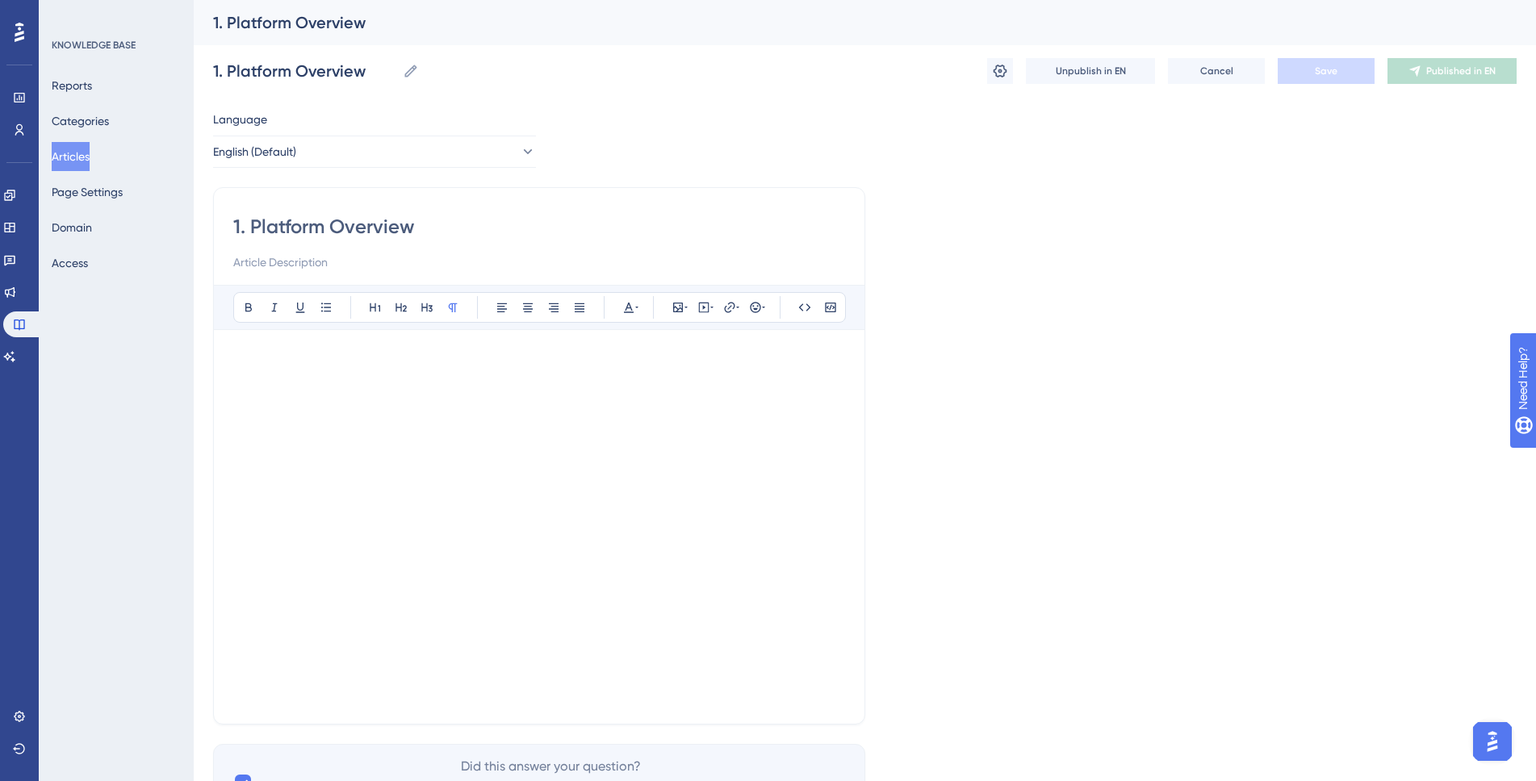
click at [437, 353] on p at bounding box center [539, 358] width 612 height 19
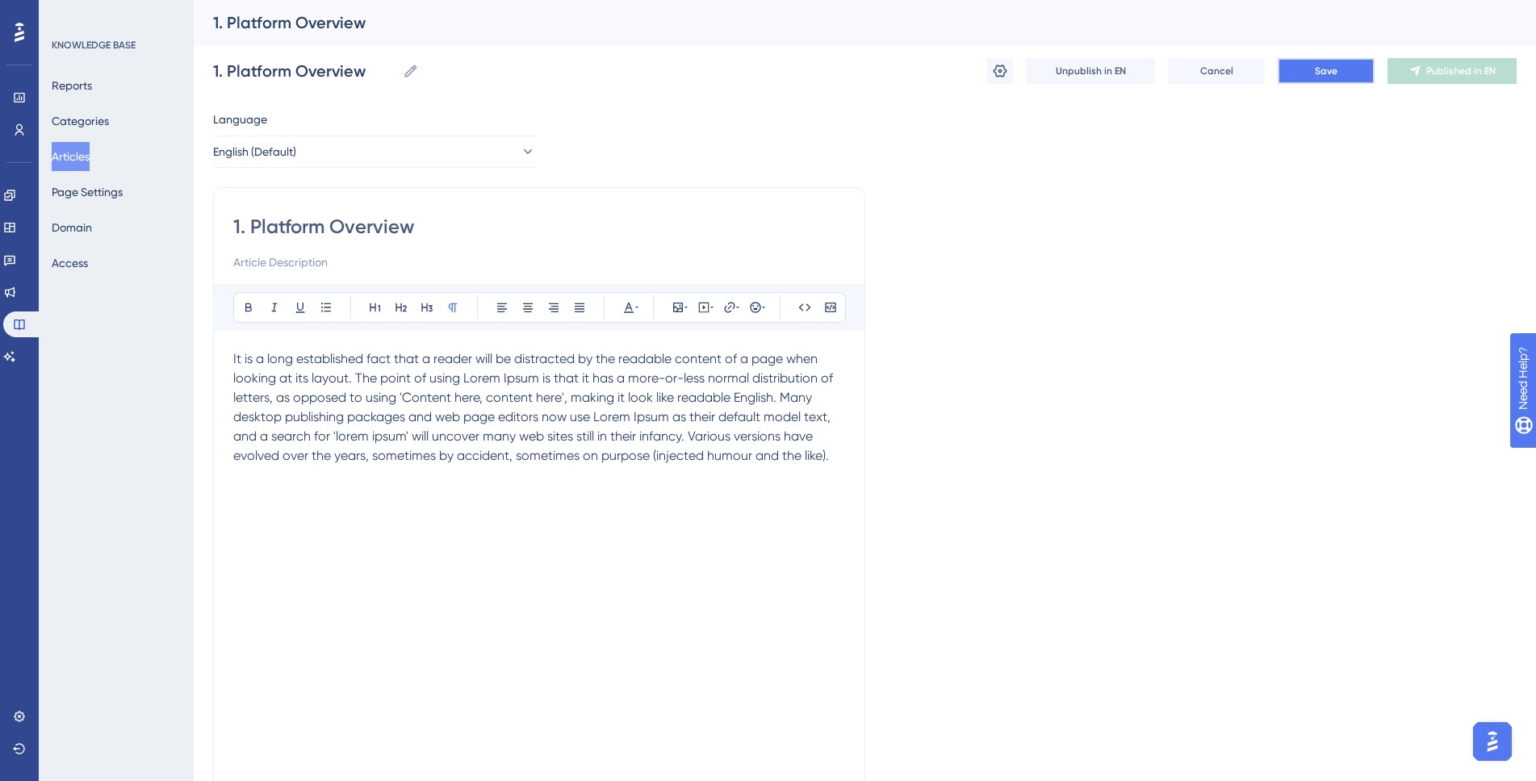
click at [1323, 71] on span "Save" at bounding box center [1326, 71] width 23 height 13
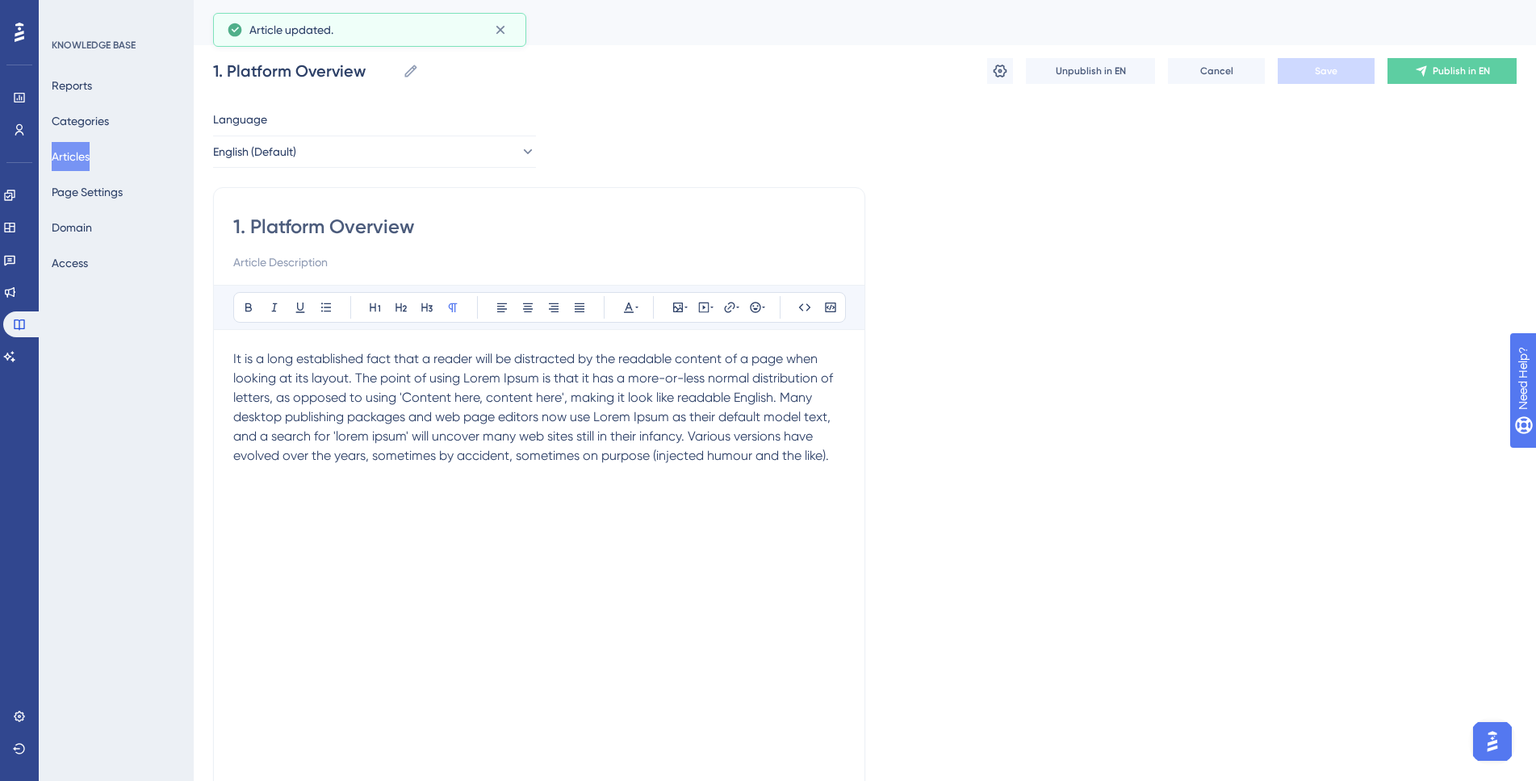
click at [1445, 84] on div "1. Platform Overview 1. Platform Overview Unpublish in EN Cancel Save Publish i…" at bounding box center [864, 71] width 1303 height 52
click at [1445, 78] on button "Publish in EN" at bounding box center [1451, 71] width 129 height 26
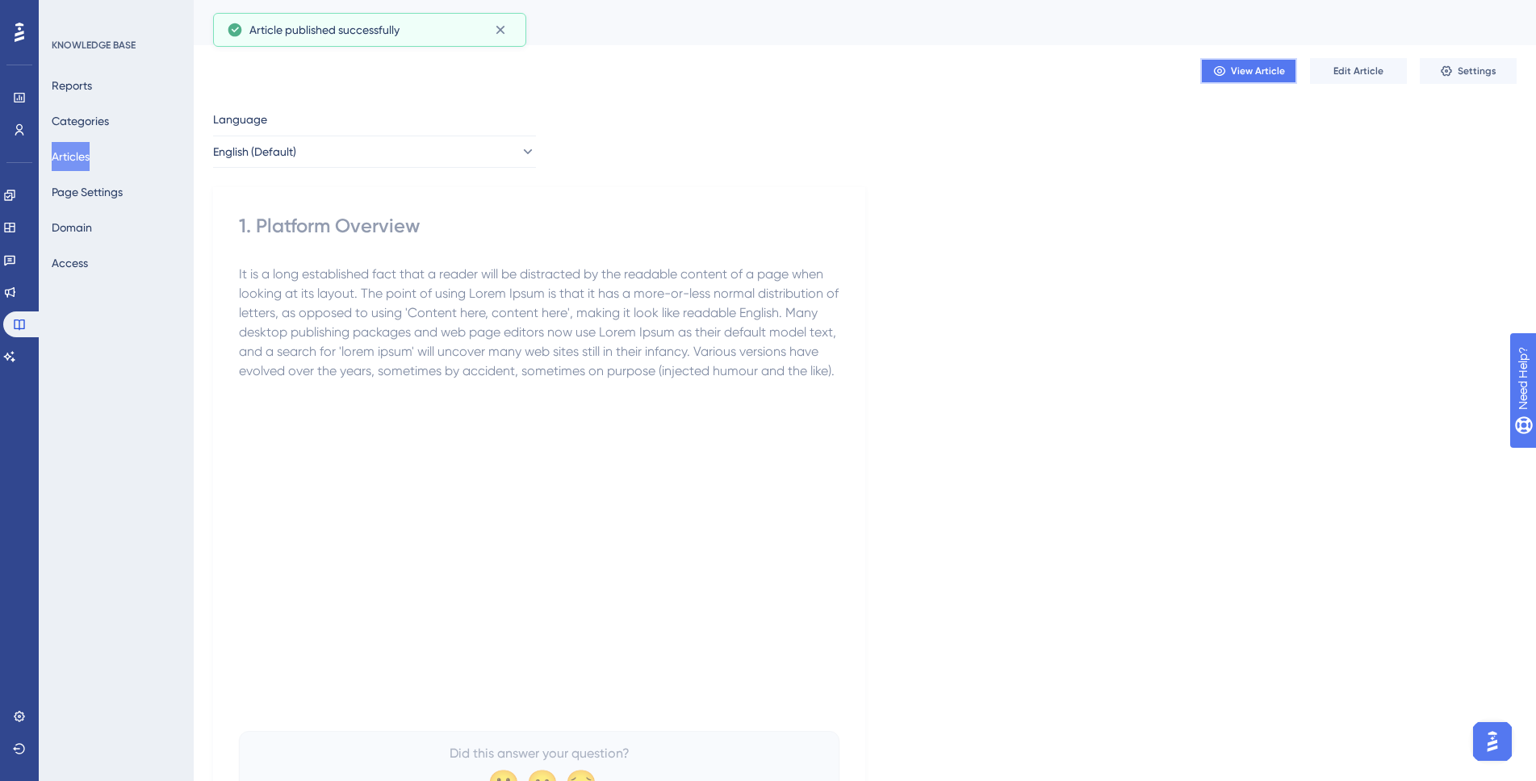
click at [1246, 70] on span "View Article" at bounding box center [1258, 71] width 54 height 13
click at [412, 325] on span "It is a long established fact that a reader will be distracted by the readable …" at bounding box center [540, 322] width 603 height 112
click at [1347, 70] on span "Edit Article" at bounding box center [1358, 71] width 50 height 13
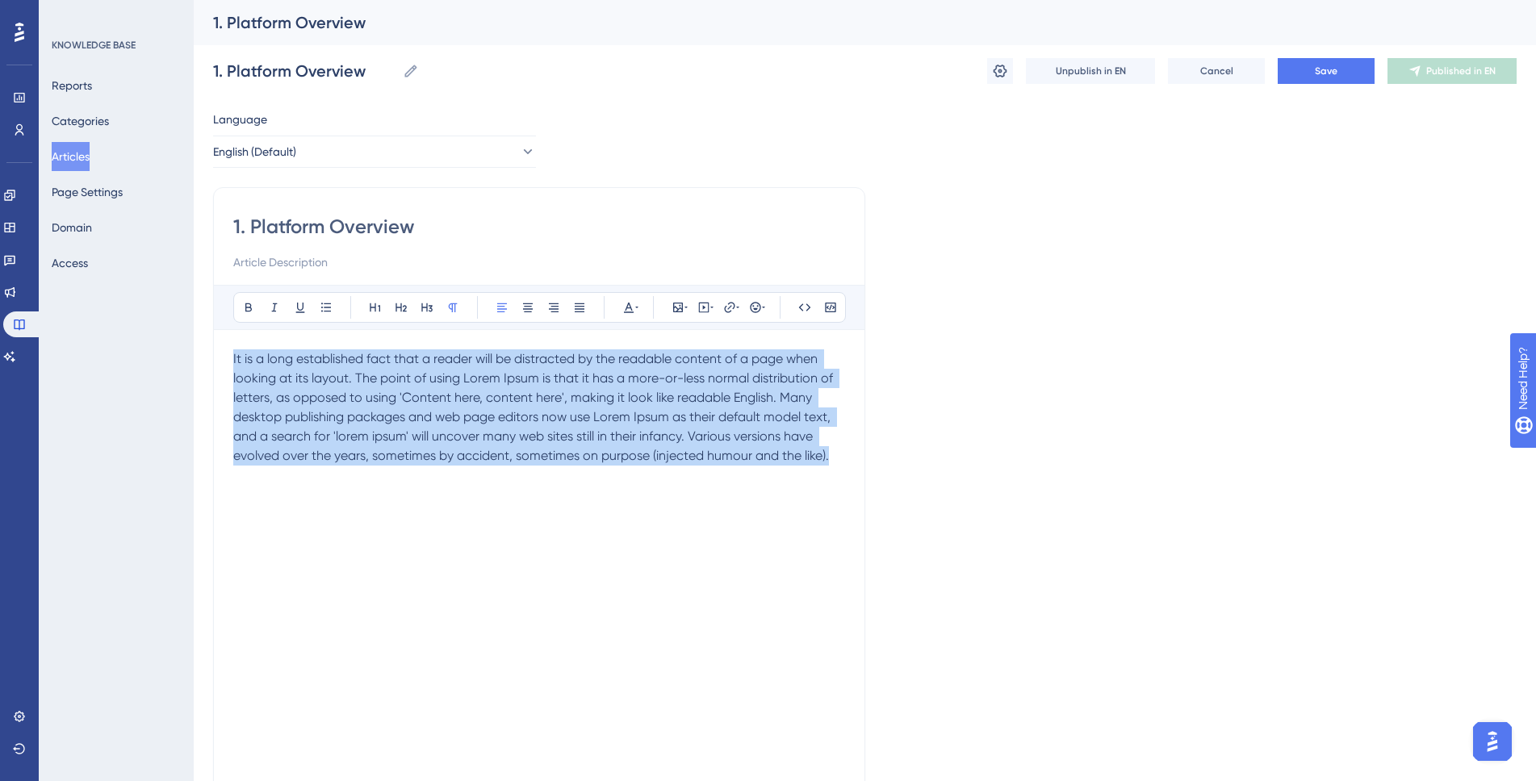
drag, startPoint x: 828, startPoint y: 454, endPoint x: 80, endPoint y: 311, distance: 761.6
click at [194, 311] on div "Performance Users Engagement Widgets Feedback Product Updates Knowledge Base AI…" at bounding box center [865, 475] width 1342 height 951
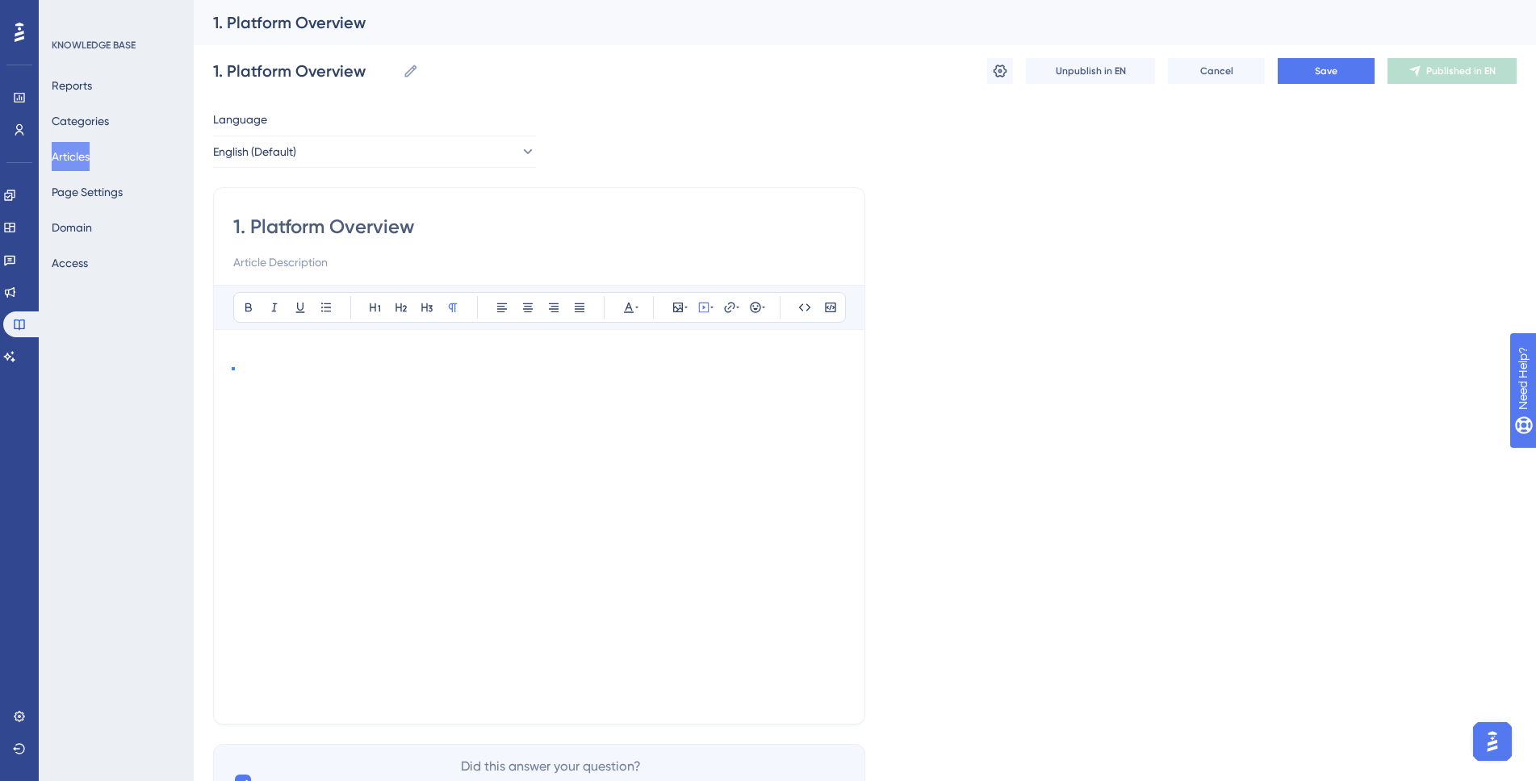
click at [1090, 431] on div "Language English (Default) 1. Platform Overview Bold Italic Underline Bullet Po…" at bounding box center [864, 466] width 1303 height 712
click at [1332, 61] on button "Save" at bounding box center [1325, 71] width 97 height 26
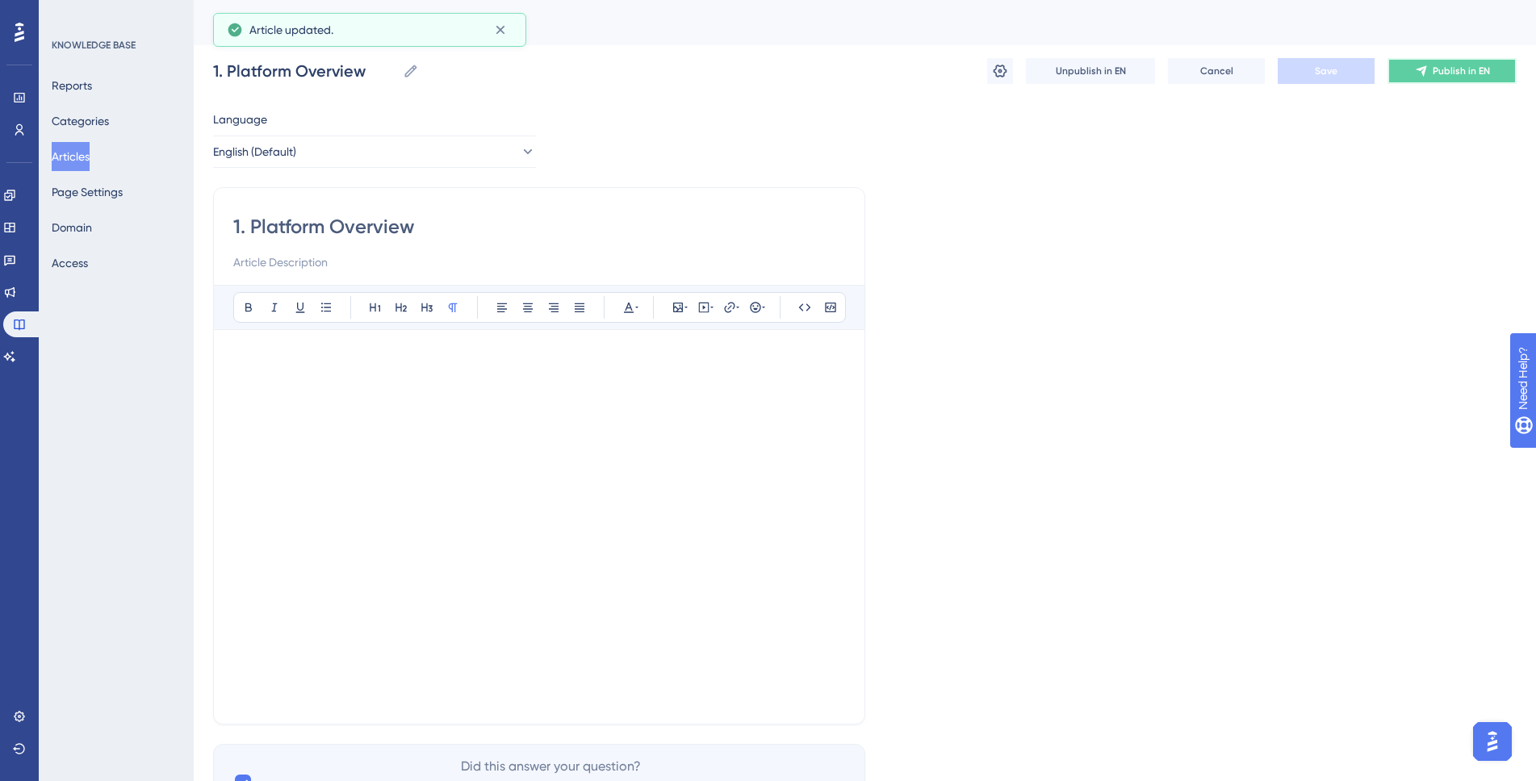
click at [1434, 73] on span "Publish in EN" at bounding box center [1460, 71] width 57 height 13
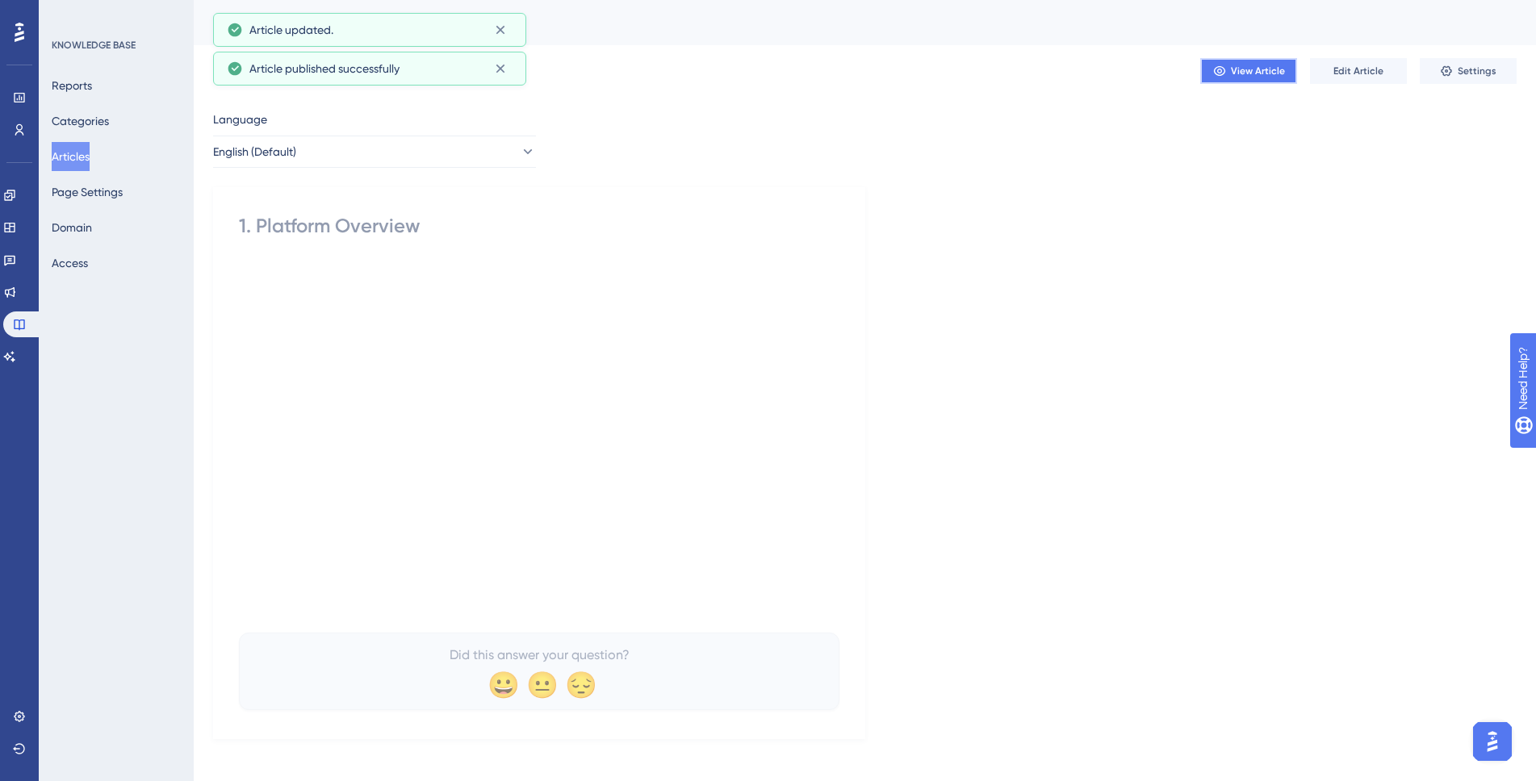
click at [1256, 72] on span "View Article" at bounding box center [1258, 71] width 54 height 13
